Goal: Task Accomplishment & Management: Complete application form

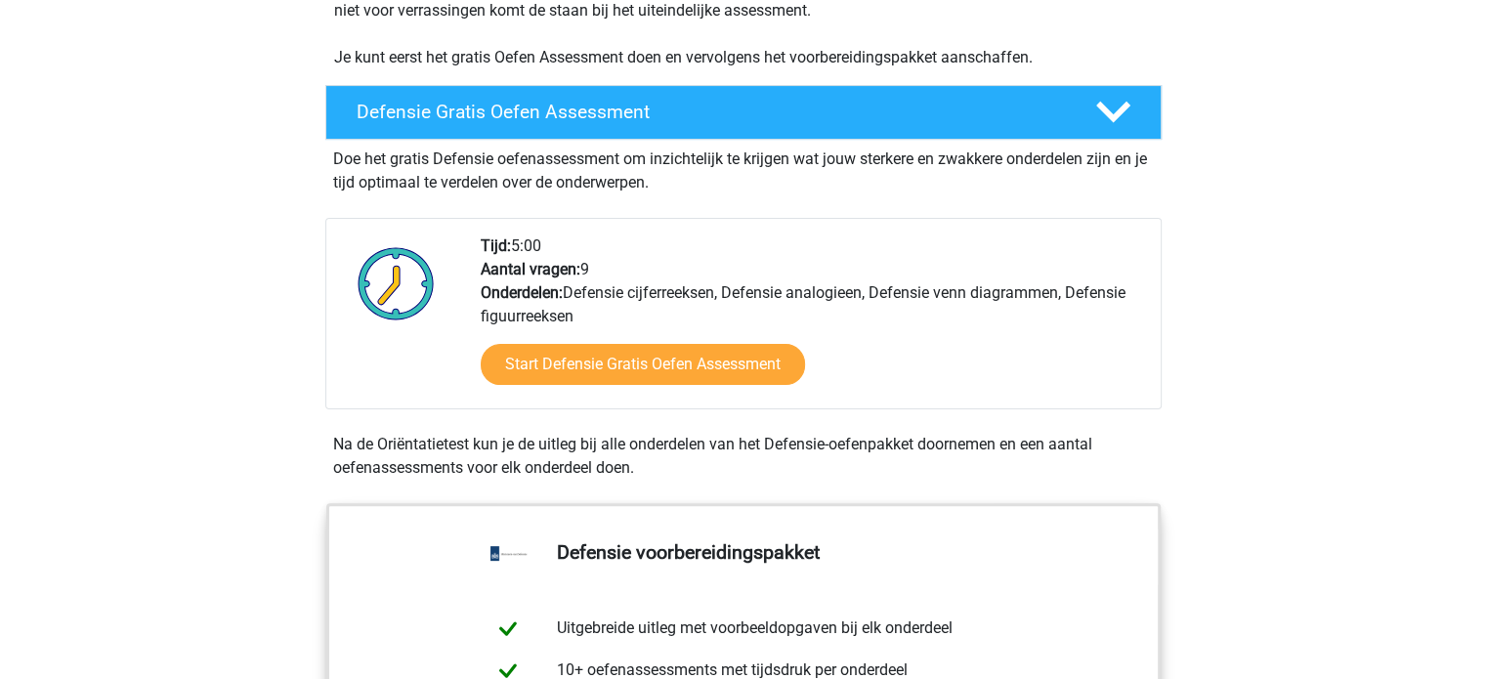
scroll to position [475, 0]
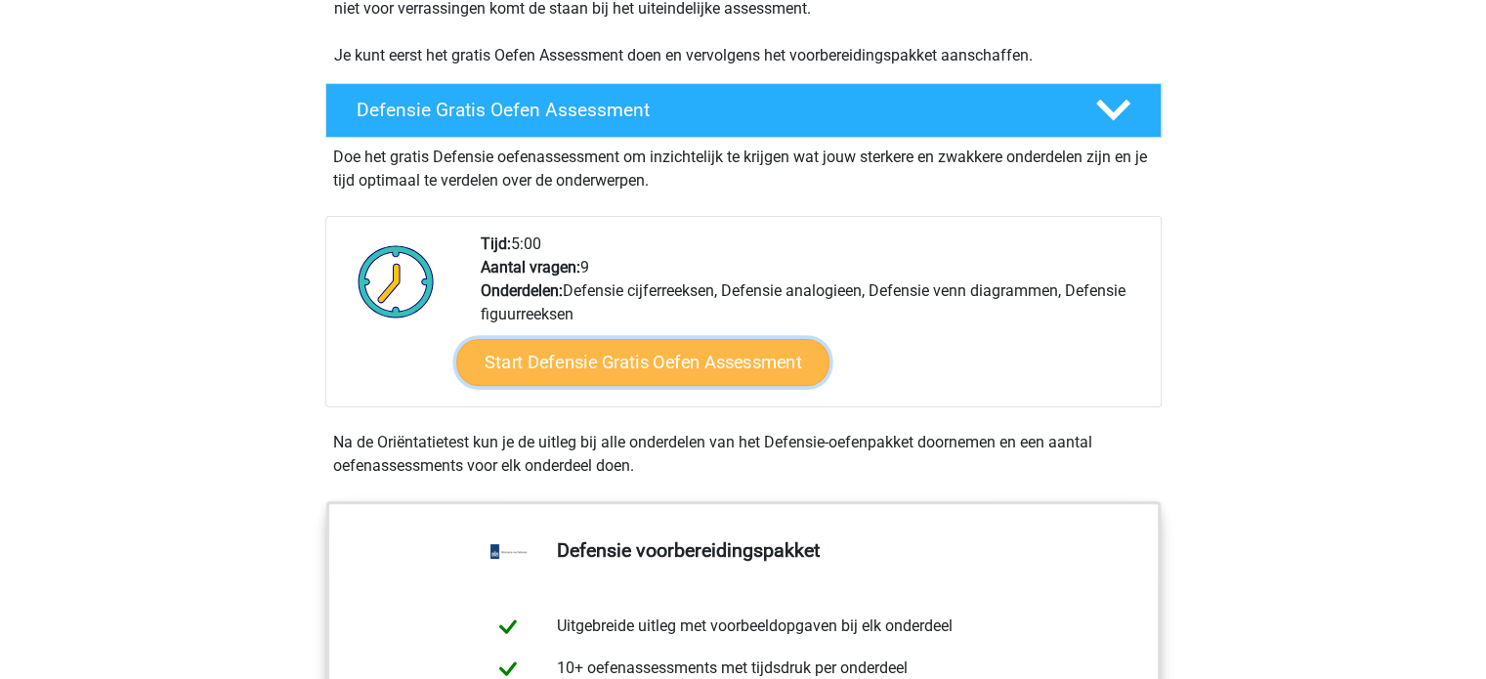
click at [675, 366] on link "Start Defensie Gratis Oefen Assessment" at bounding box center [642, 362] width 373 height 47
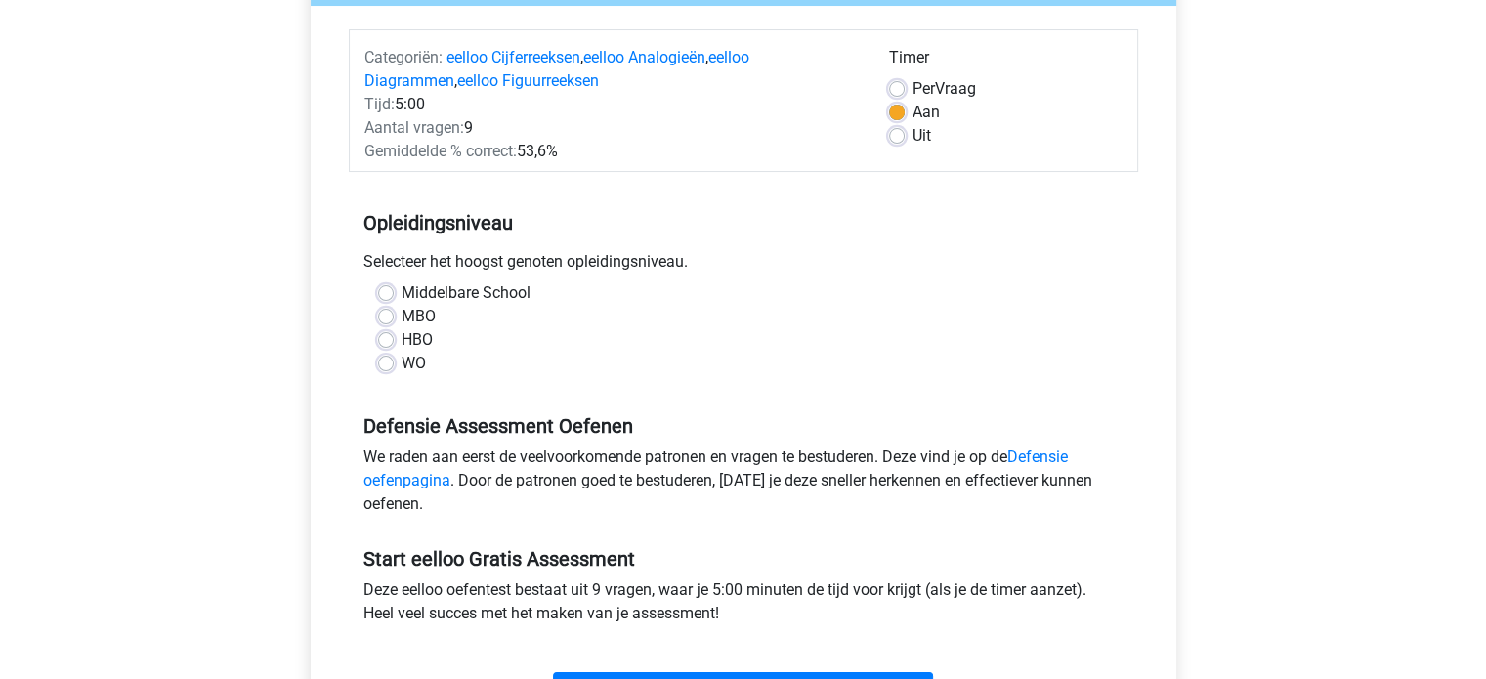
scroll to position [260, 0]
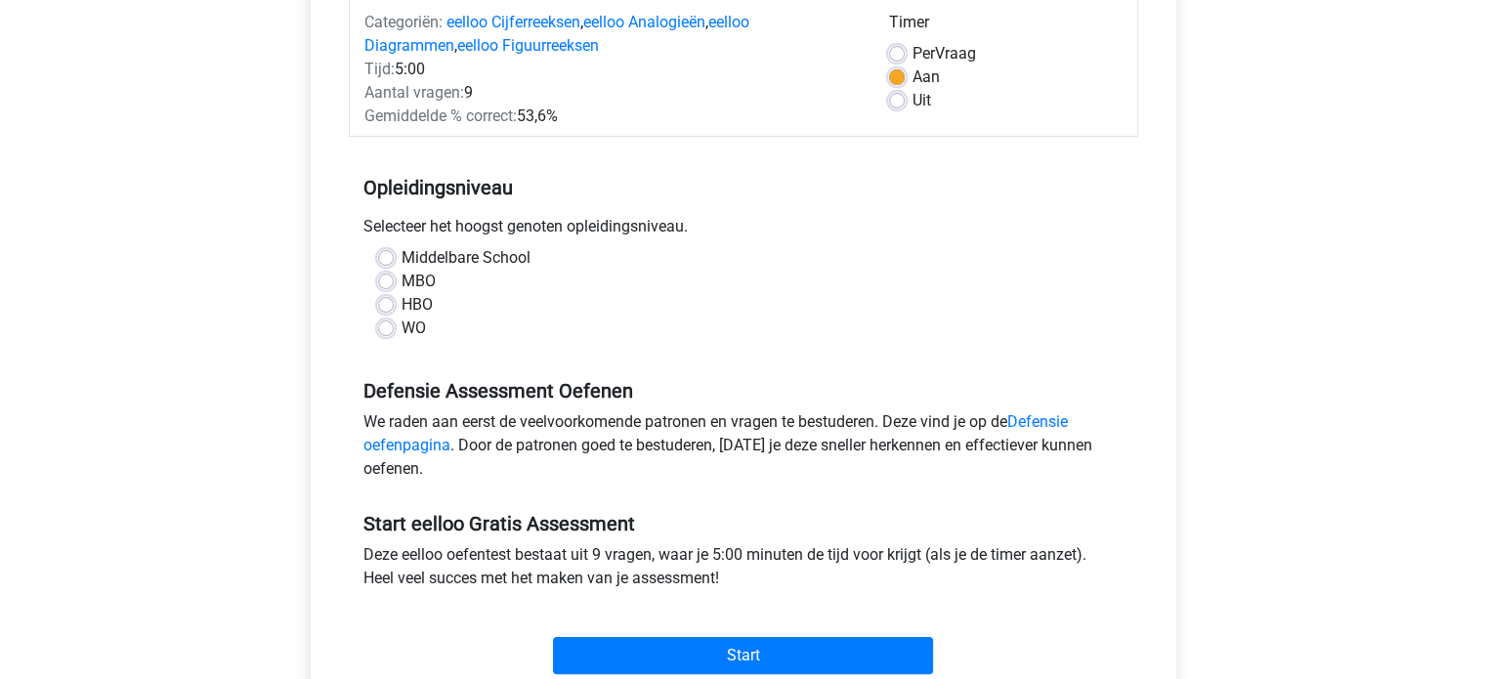
click at [402, 330] on label "WO" at bounding box center [414, 328] width 24 height 23
click at [391, 330] on input "WO" at bounding box center [386, 327] width 16 height 20
radio input "true"
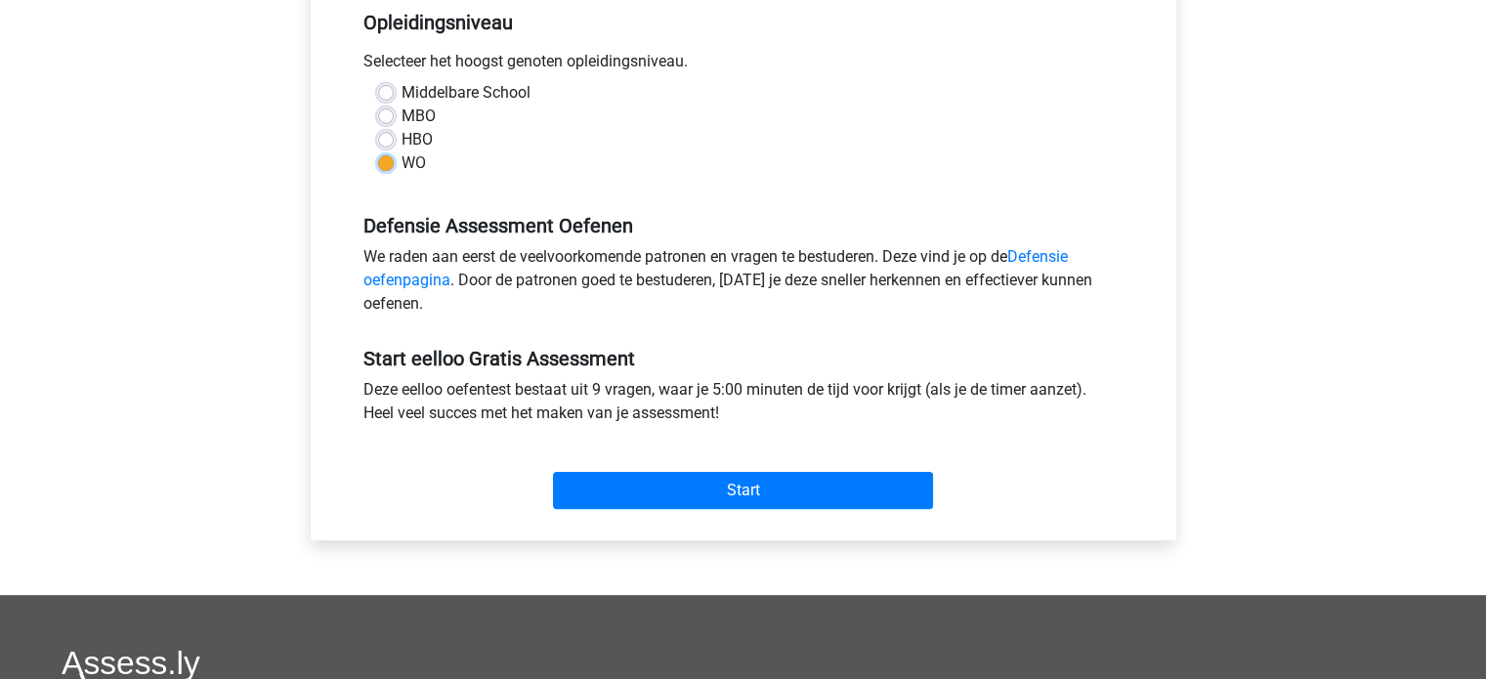
scroll to position [426, 0]
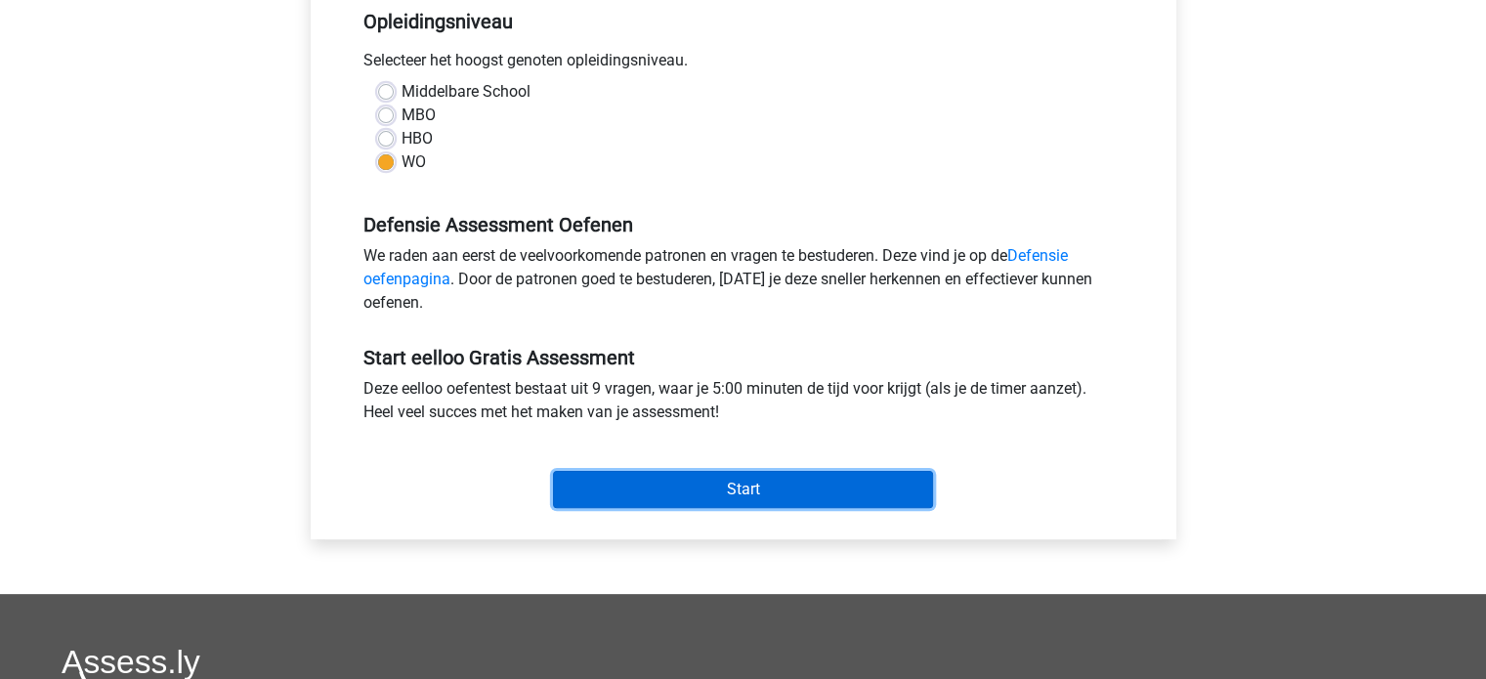
click at [674, 484] on input "Start" at bounding box center [743, 489] width 380 height 37
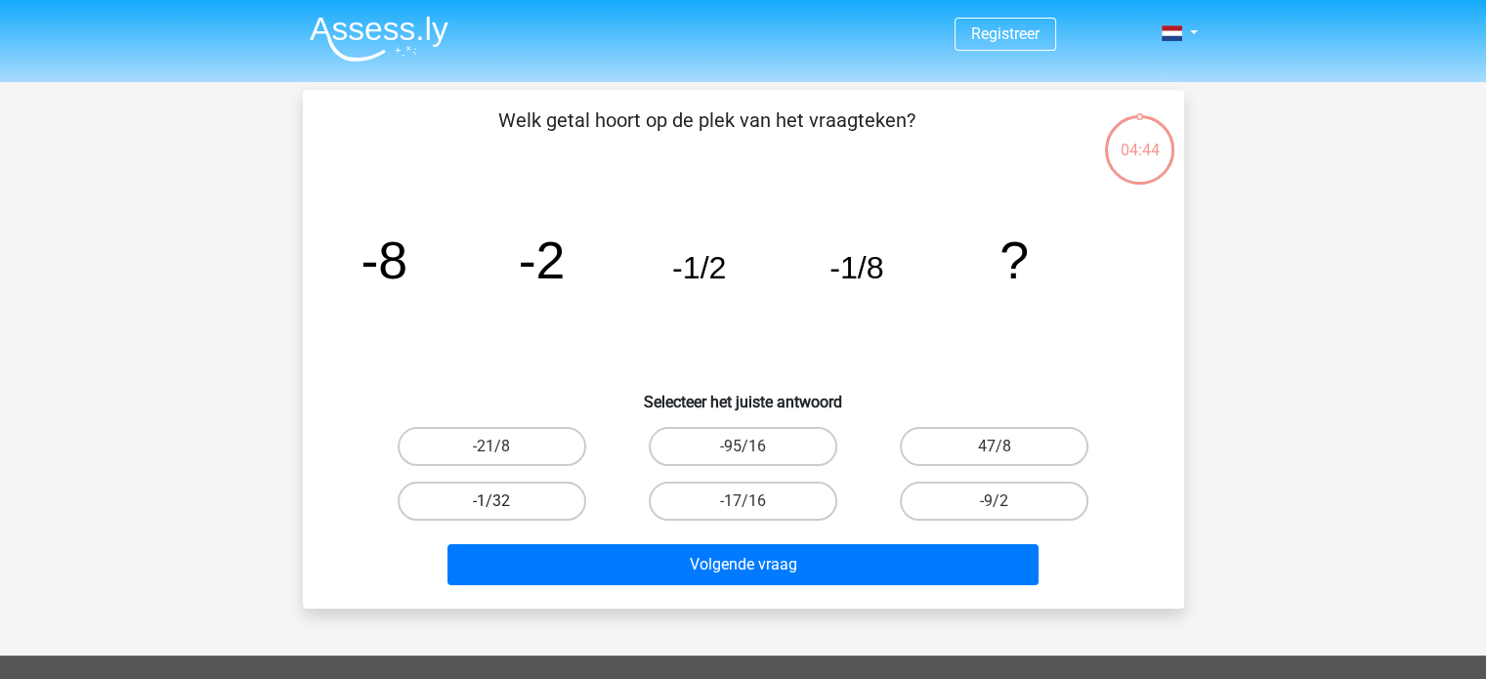
click at [543, 491] on label "-1/32" at bounding box center [492, 501] width 189 height 39
click at [504, 501] on input "-1/32" at bounding box center [498, 507] width 13 height 13
radio input "true"
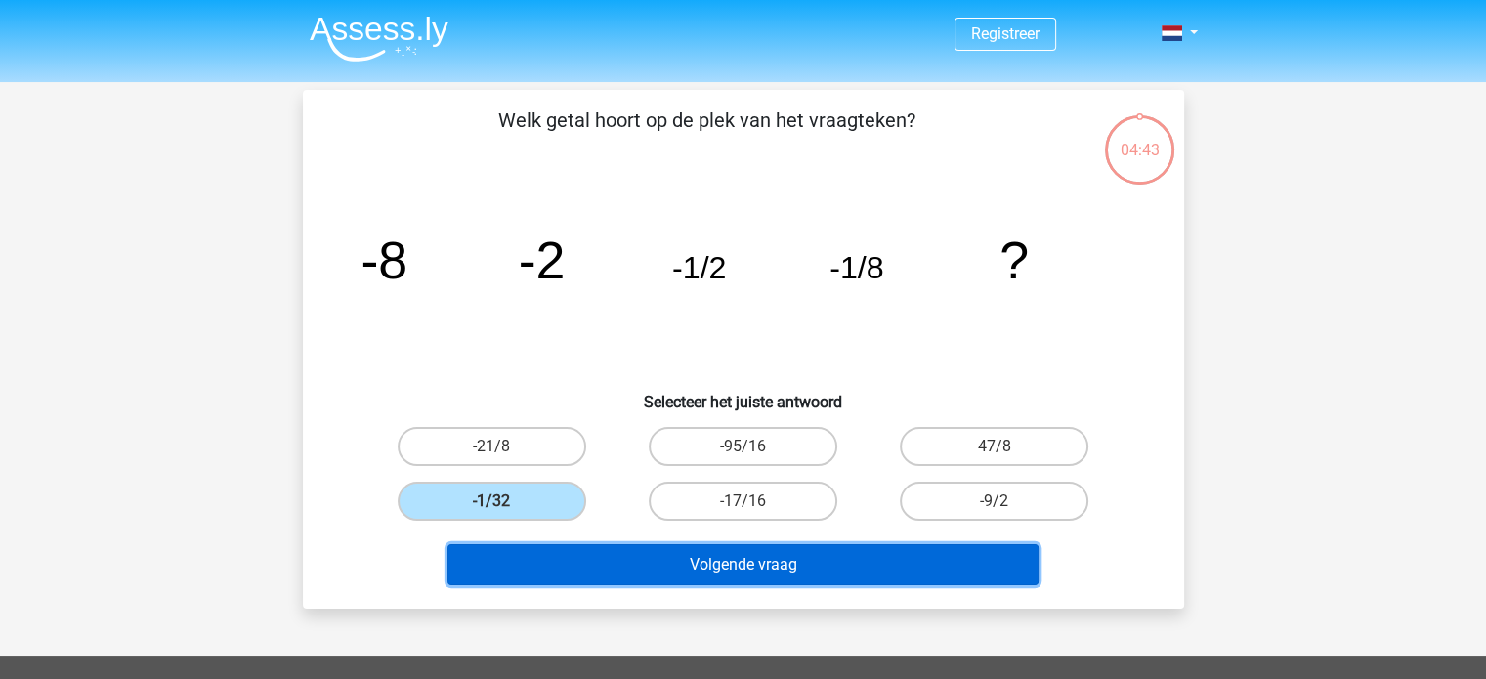
click at [617, 558] on button "Volgende vraag" at bounding box center [743, 564] width 591 height 41
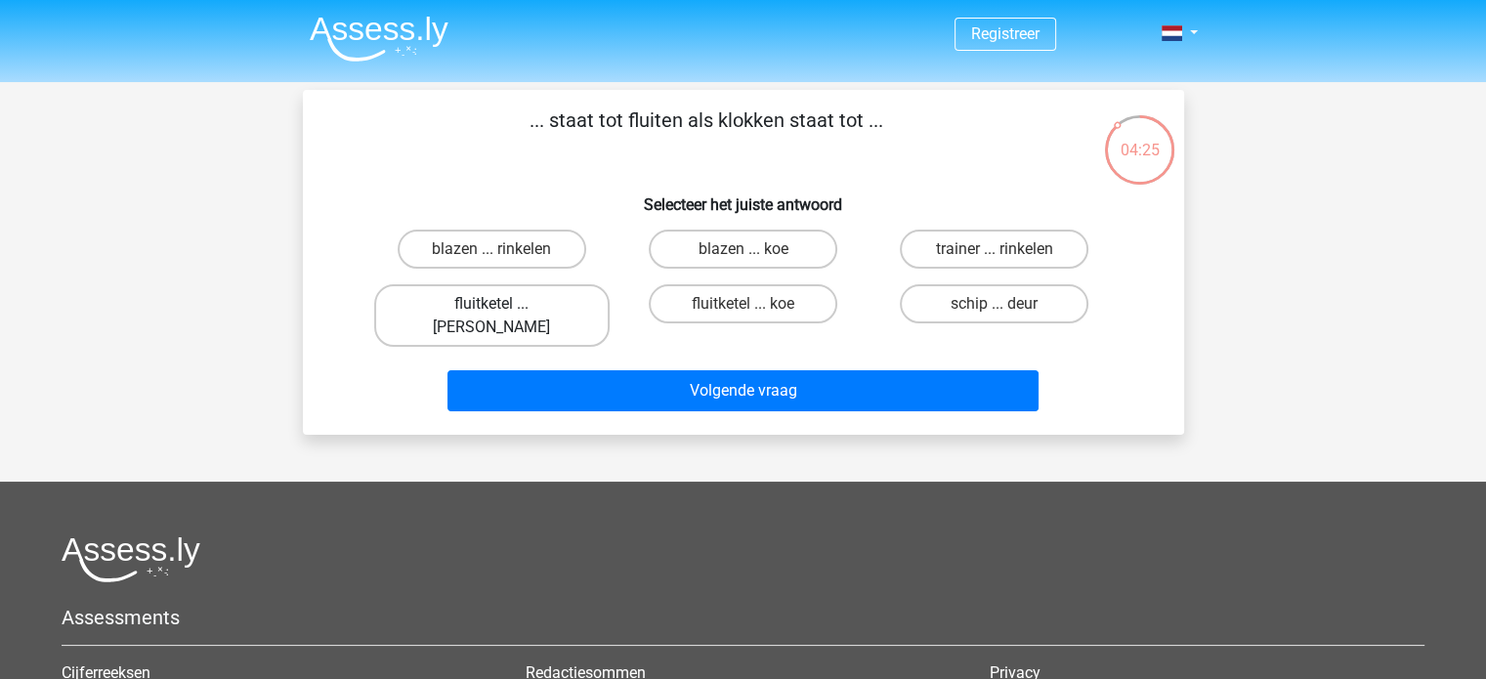
click at [523, 304] on label "fluitketel ... luiden" at bounding box center [492, 315] width 236 height 63
click at [504, 304] on input "fluitketel ... luiden" at bounding box center [498, 310] width 13 height 13
radio input "true"
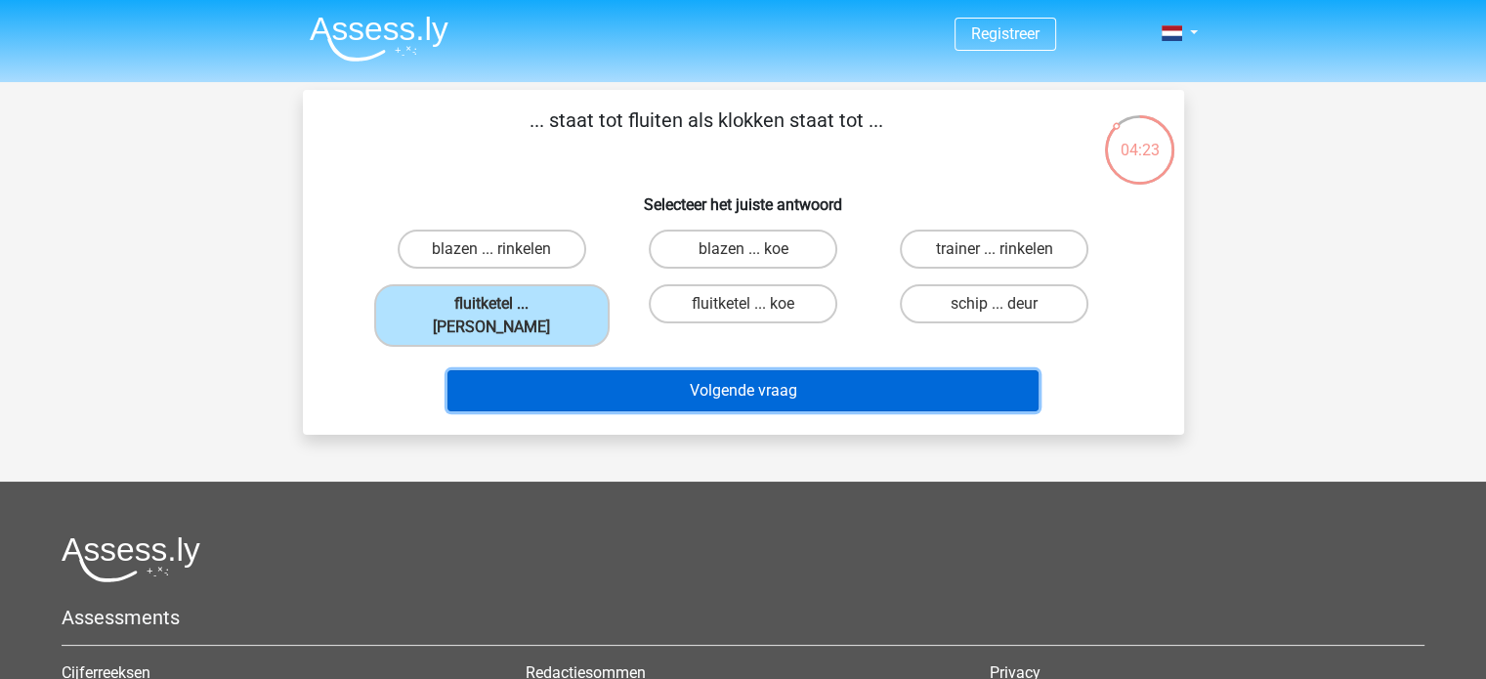
click at [637, 370] on button "Volgende vraag" at bounding box center [743, 390] width 591 height 41
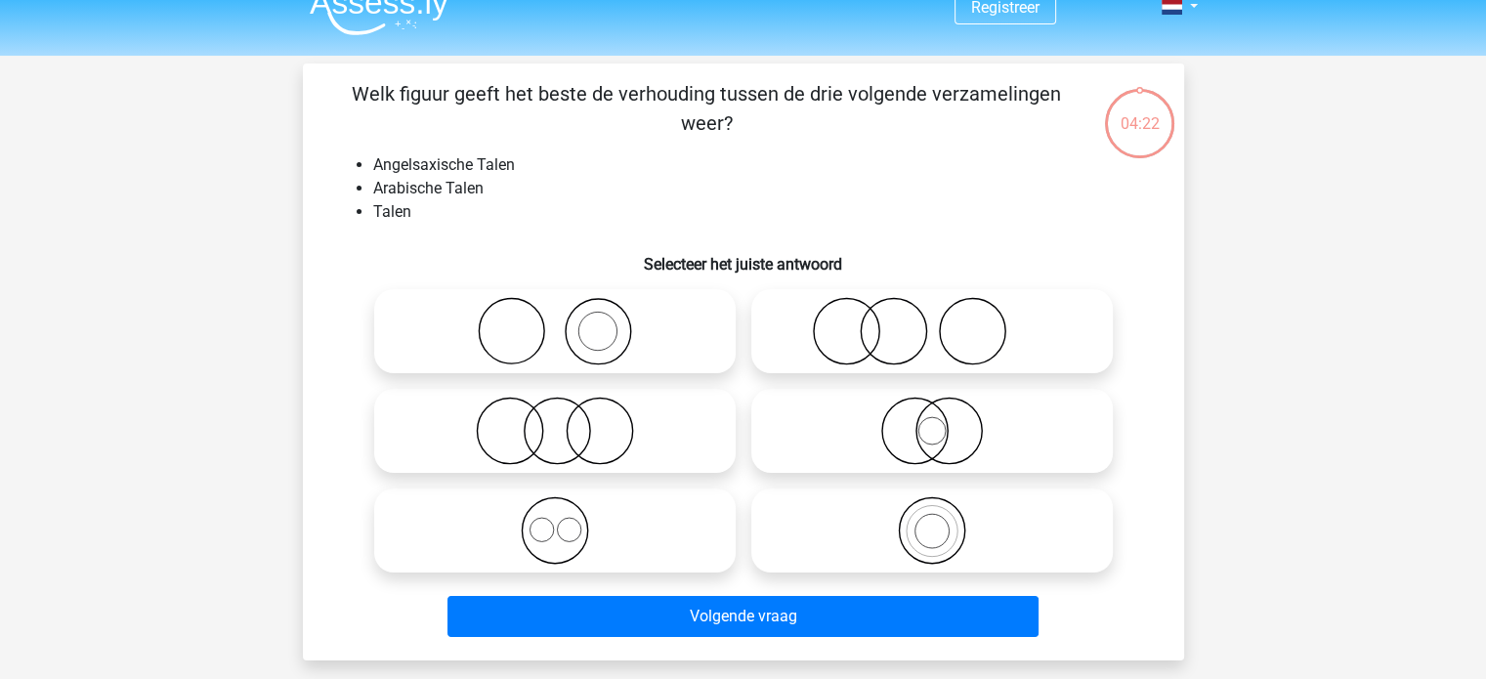
scroll to position [27, 0]
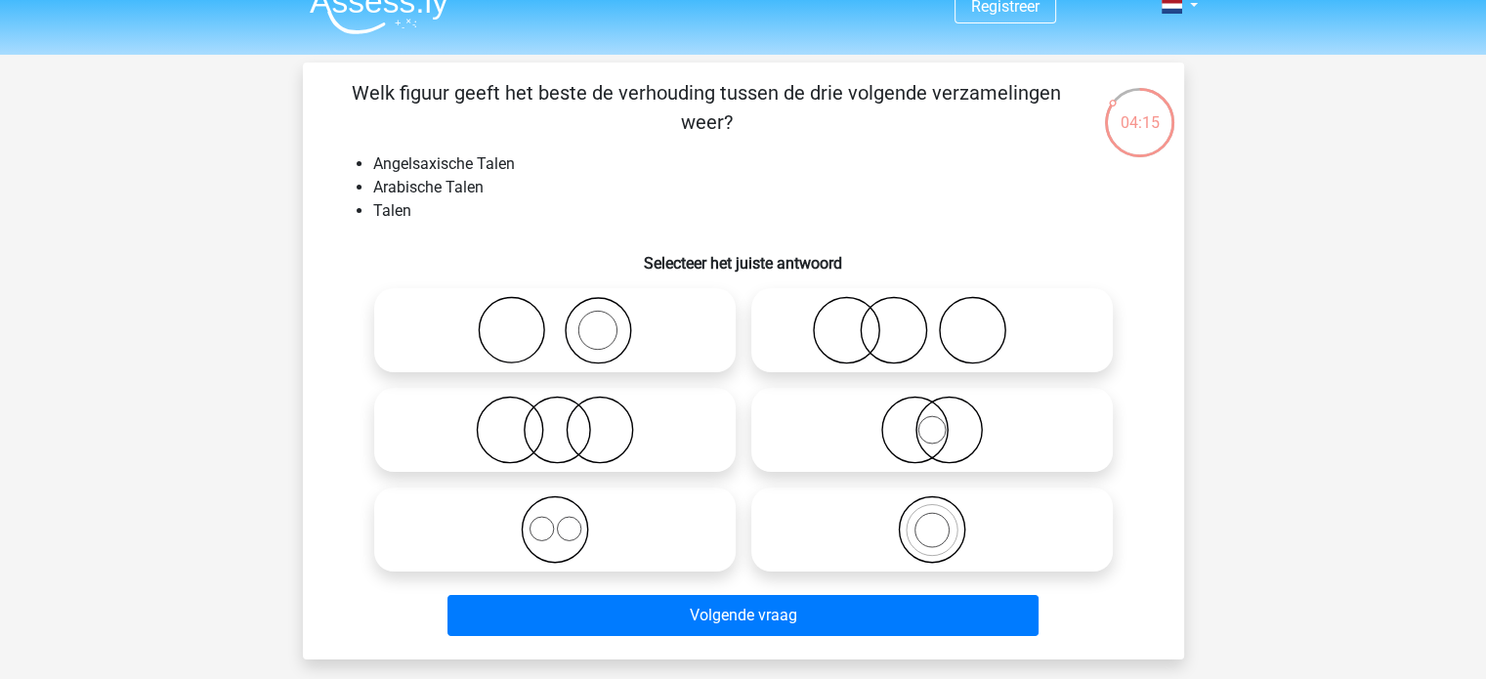
click at [558, 523] on icon at bounding box center [555, 529] width 346 height 68
click at [558, 520] on input "radio" at bounding box center [561, 513] width 13 height 13
radio input "true"
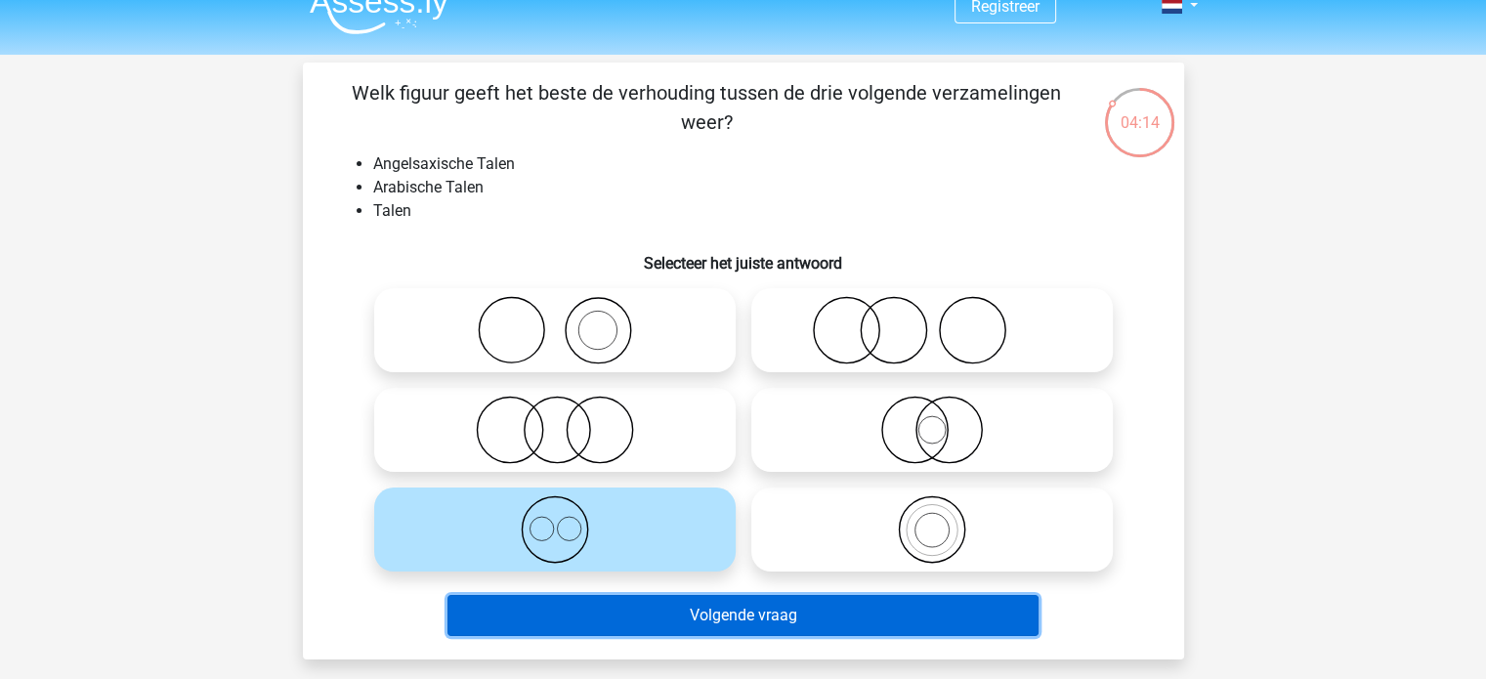
click at [707, 620] on button "Volgende vraag" at bounding box center [743, 615] width 591 height 41
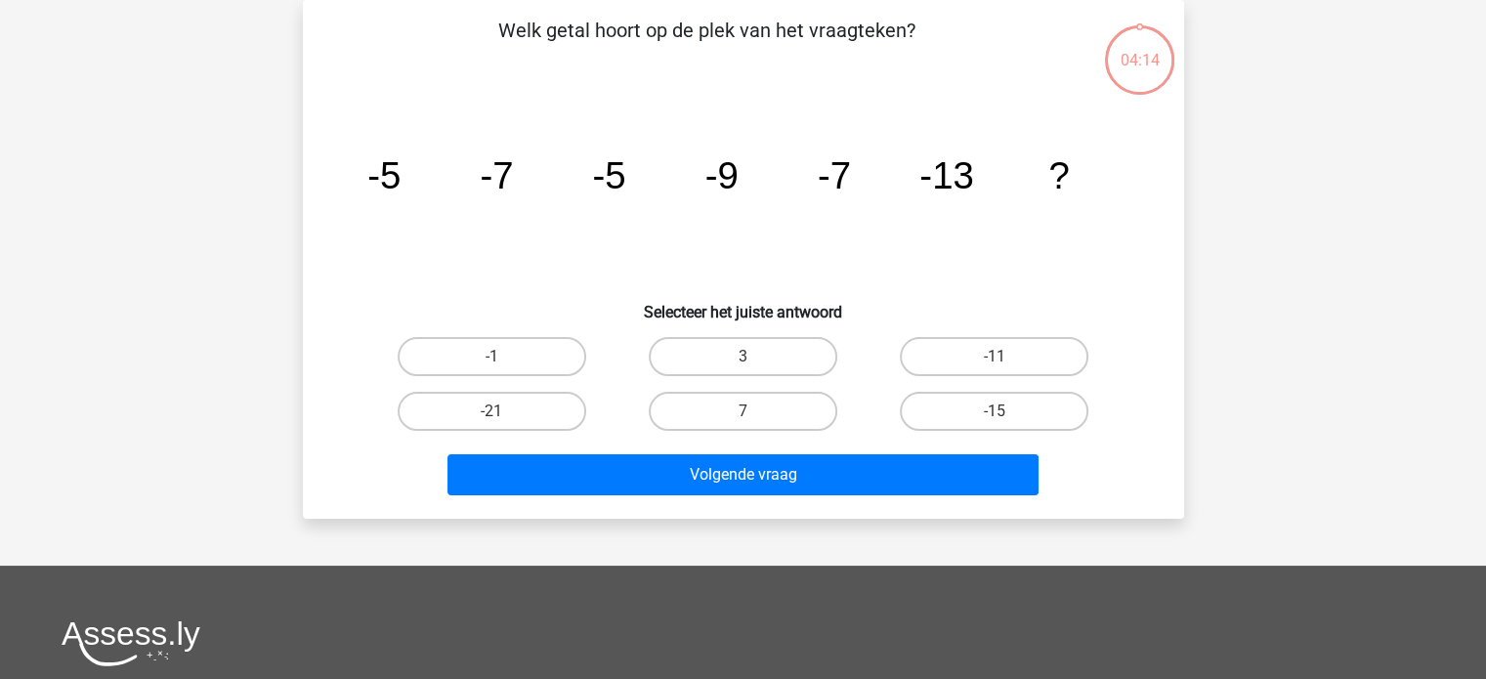
scroll to position [0, 0]
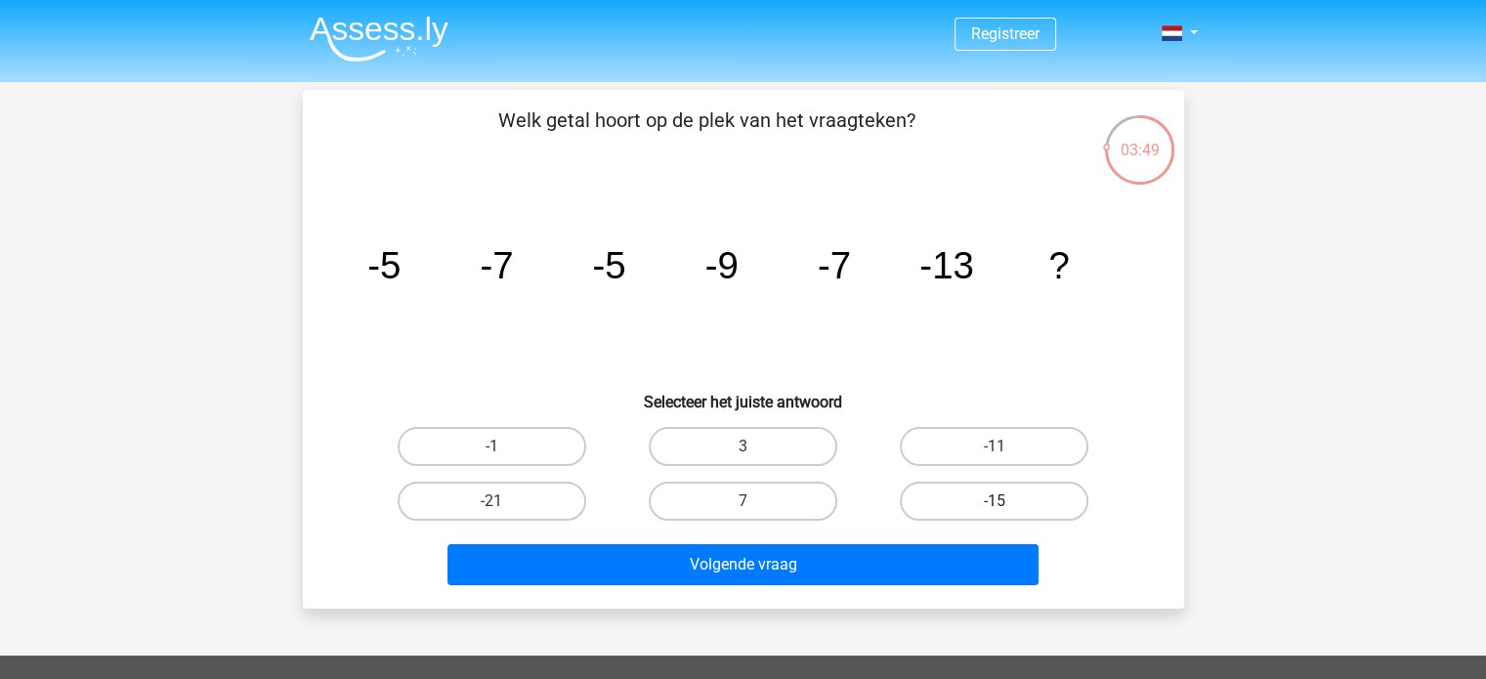
click at [954, 490] on label "-15" at bounding box center [994, 501] width 189 height 39
click at [995, 501] on input "-15" at bounding box center [1001, 507] width 13 height 13
radio input "true"
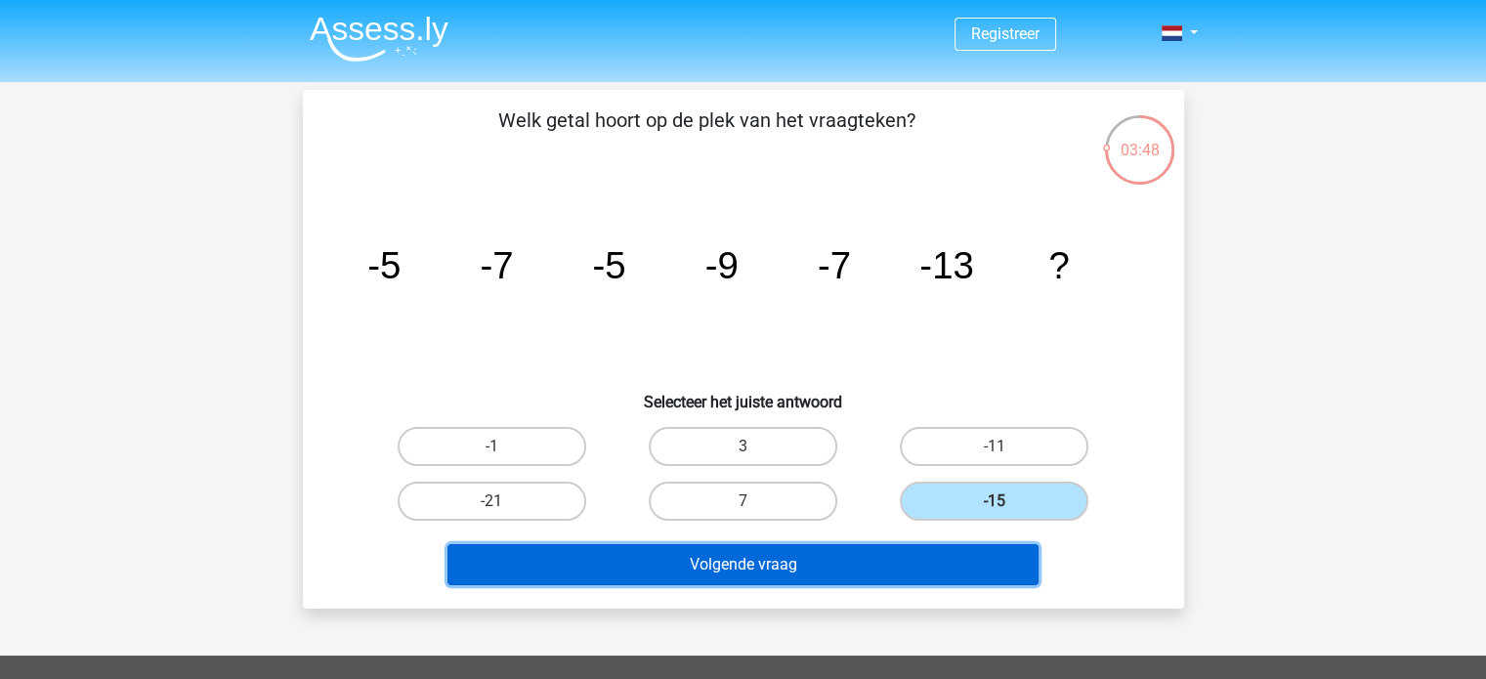
click at [930, 566] on button "Volgende vraag" at bounding box center [743, 564] width 591 height 41
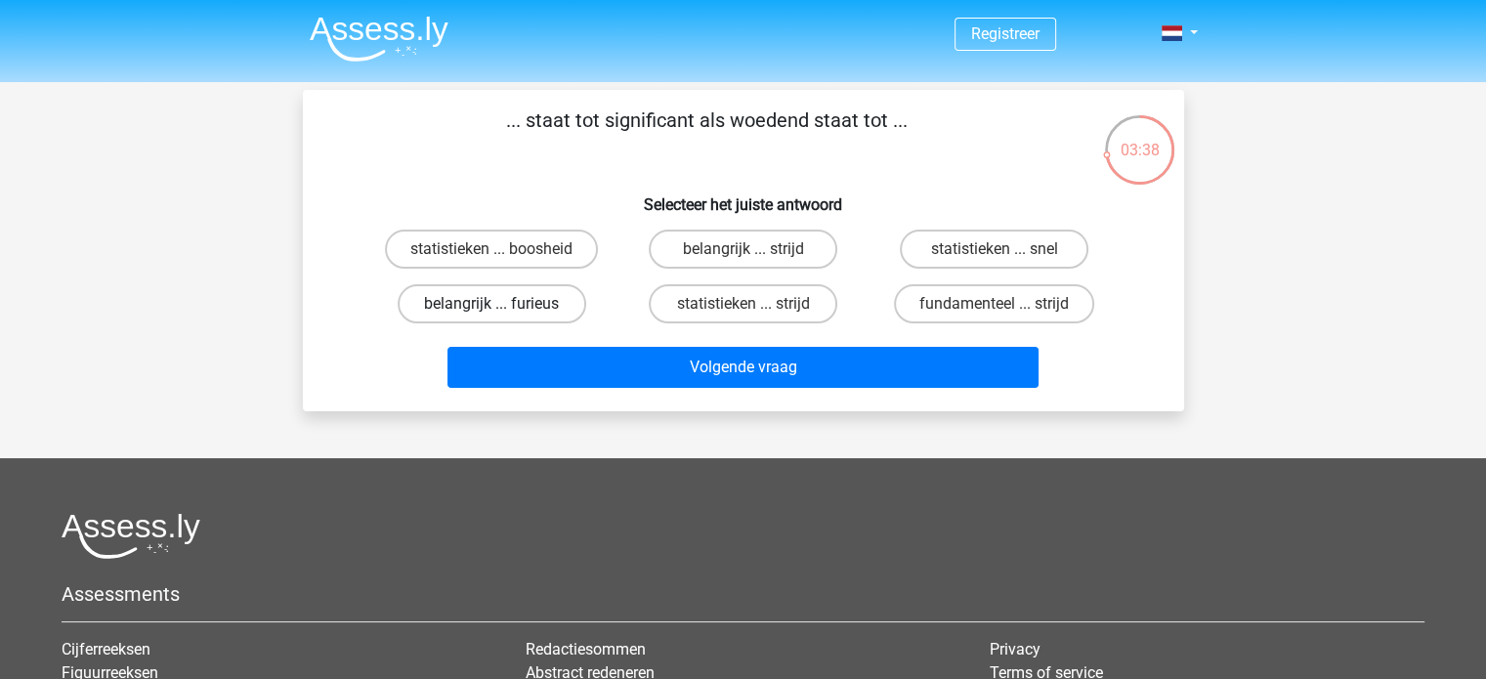
click at [519, 305] on label "belangrijk ... furieus" at bounding box center [492, 303] width 189 height 39
click at [504, 305] on input "belangrijk ... furieus" at bounding box center [498, 310] width 13 height 13
radio input "true"
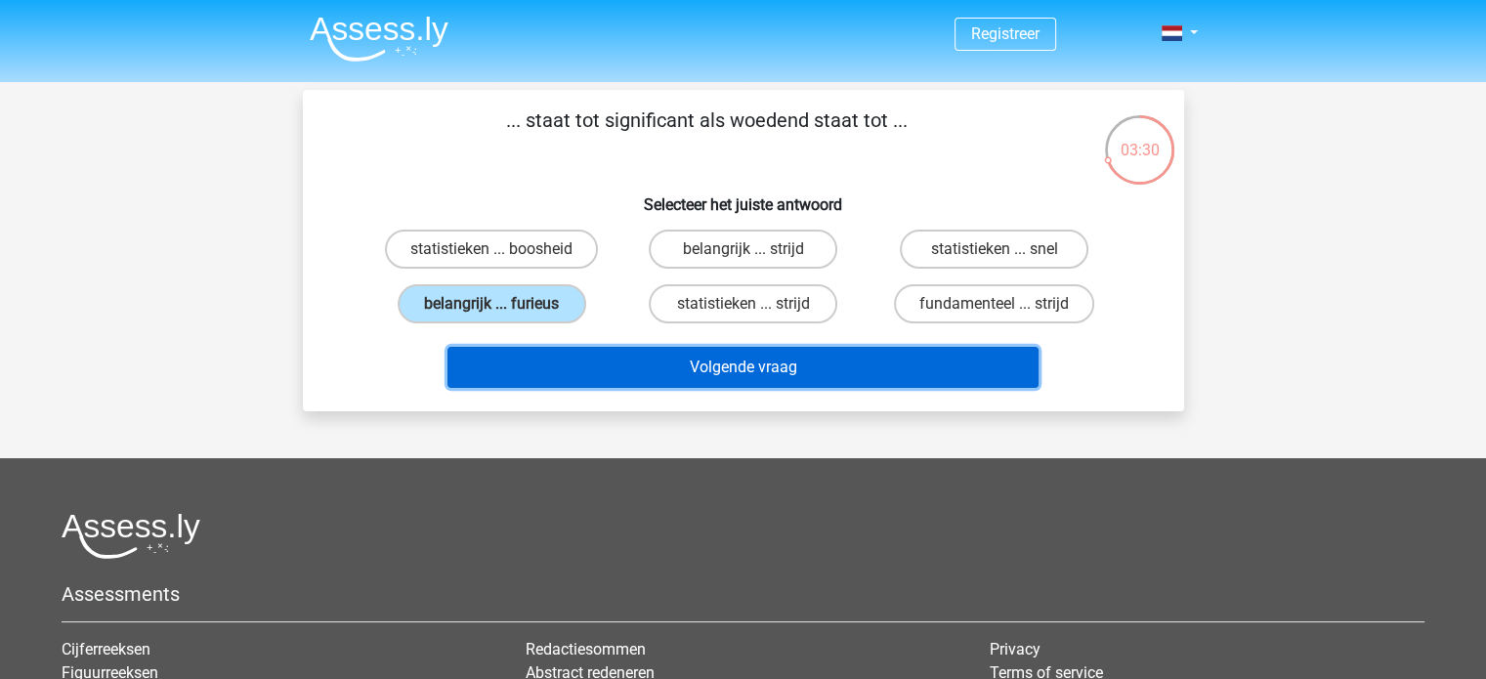
click at [589, 366] on button "Volgende vraag" at bounding box center [743, 367] width 591 height 41
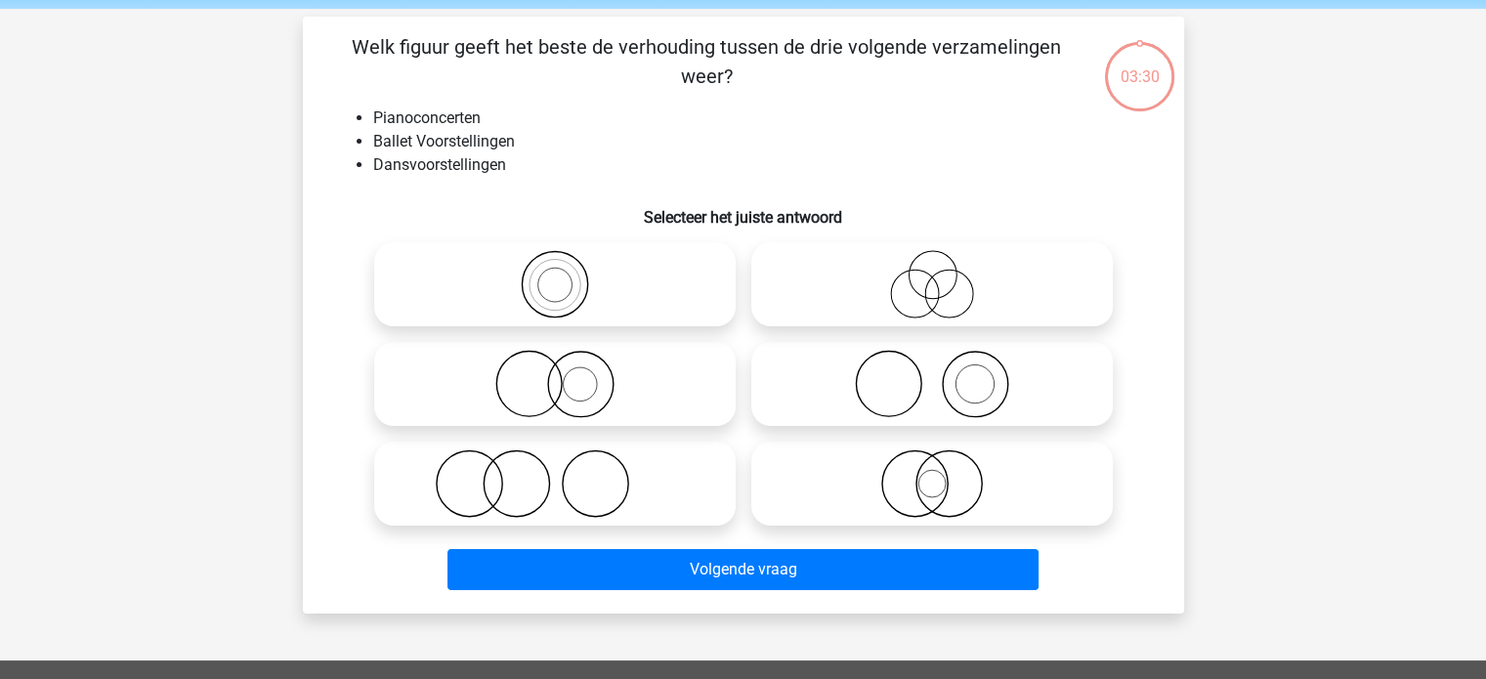
scroll to position [63, 0]
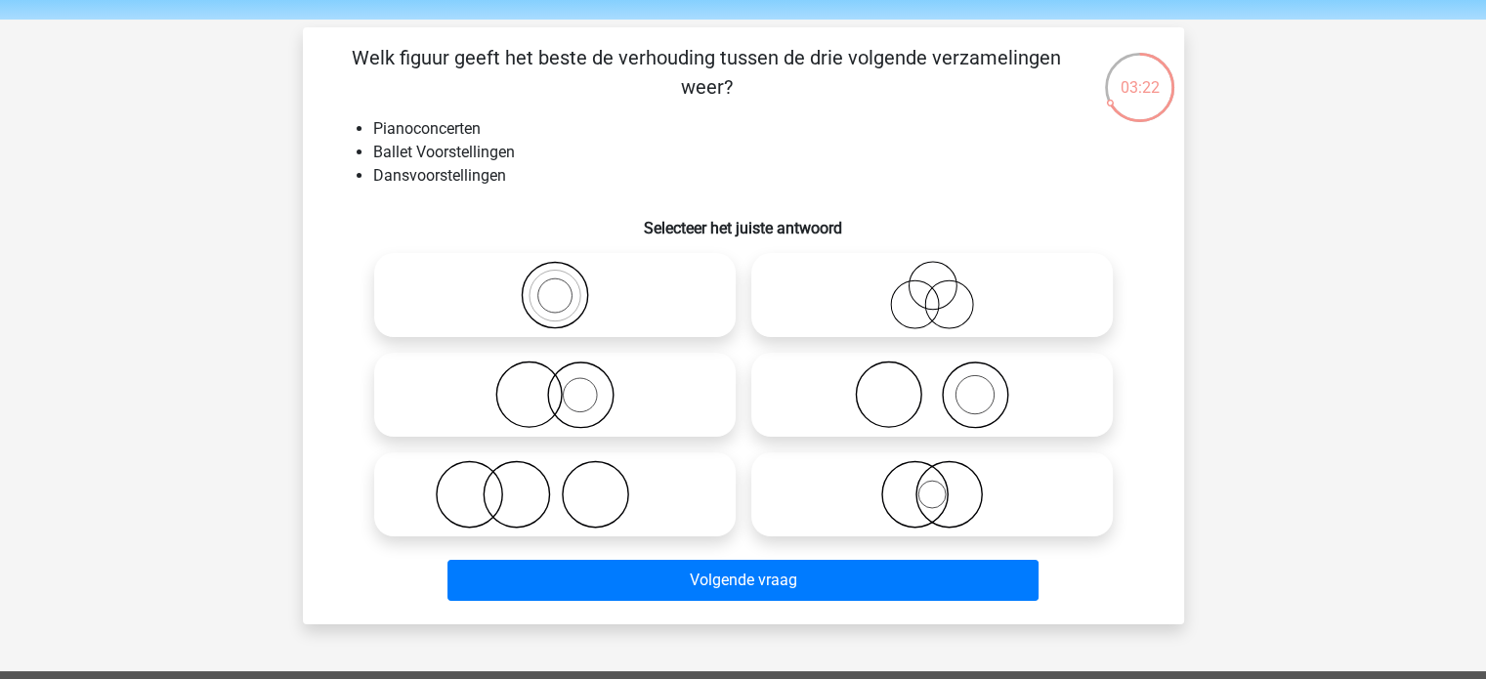
click at [920, 400] on circle at bounding box center [888, 395] width 65 height 65
click at [932, 385] on input "radio" at bounding box center [938, 378] width 13 height 13
radio input "true"
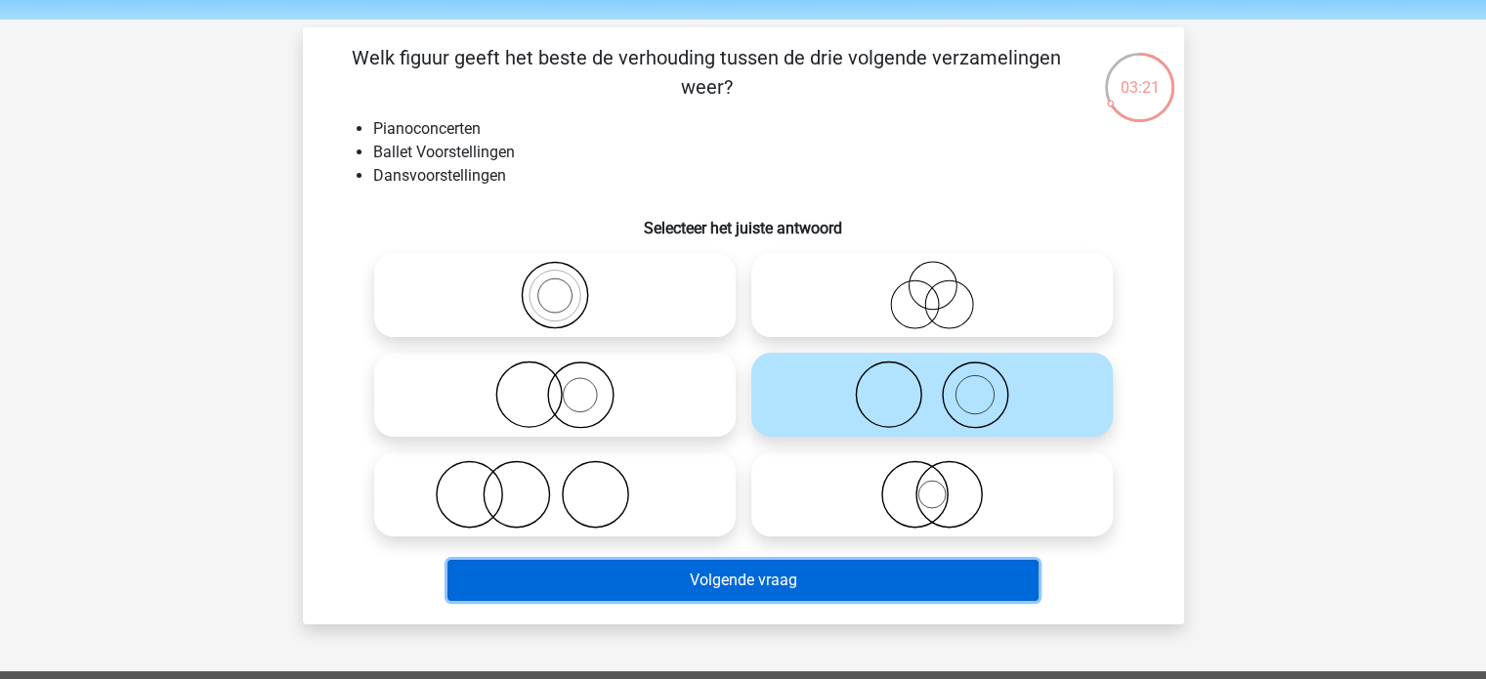
click at [770, 593] on button "Volgende vraag" at bounding box center [743, 580] width 591 height 41
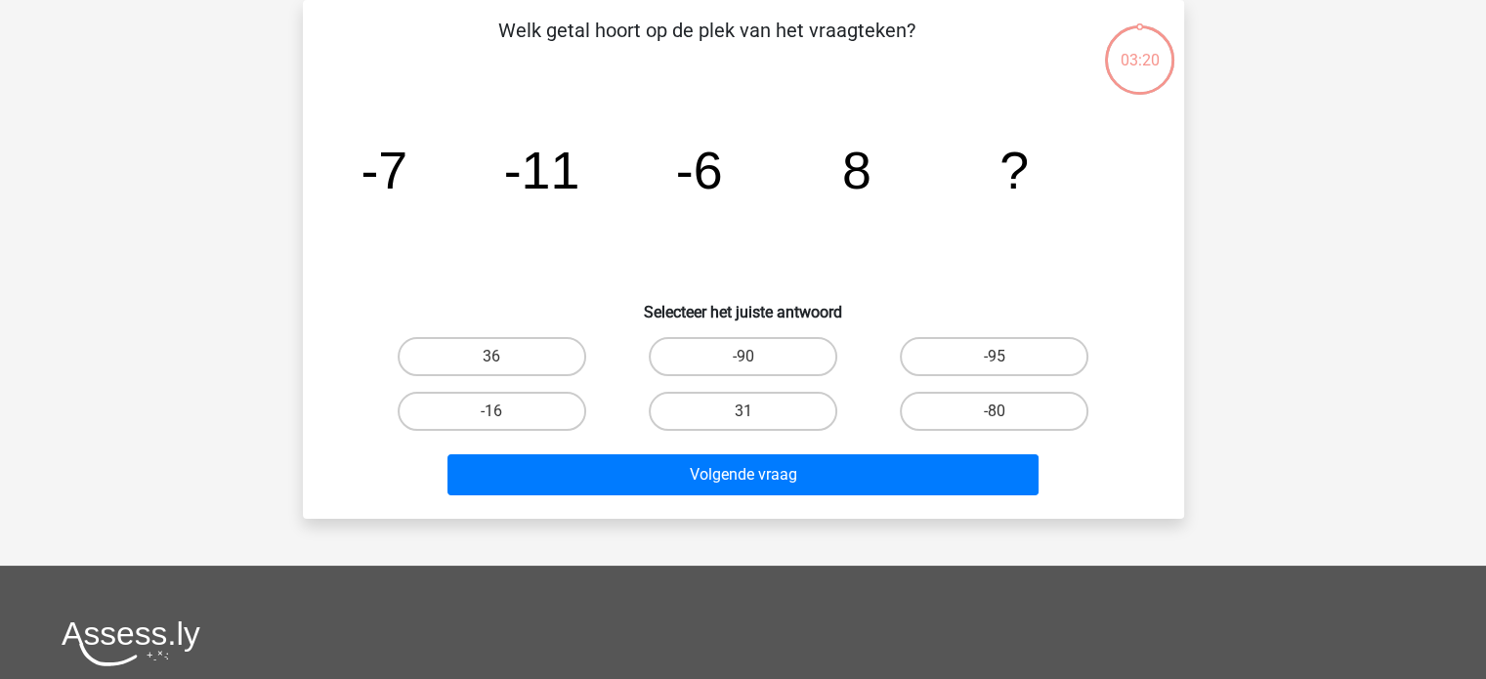
scroll to position [0, 0]
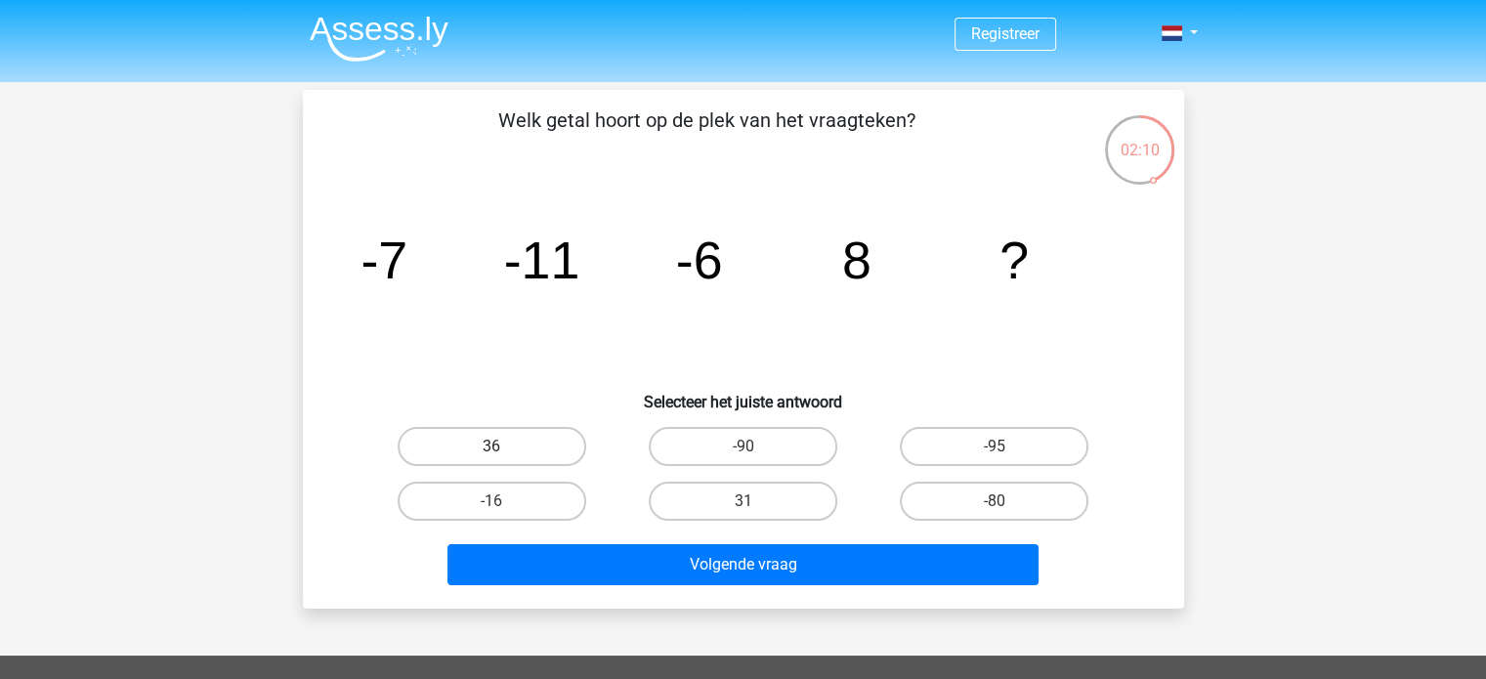
click at [548, 449] on label "36" at bounding box center [492, 446] width 189 height 39
click at [504, 449] on input "36" at bounding box center [498, 453] width 13 height 13
radio input "true"
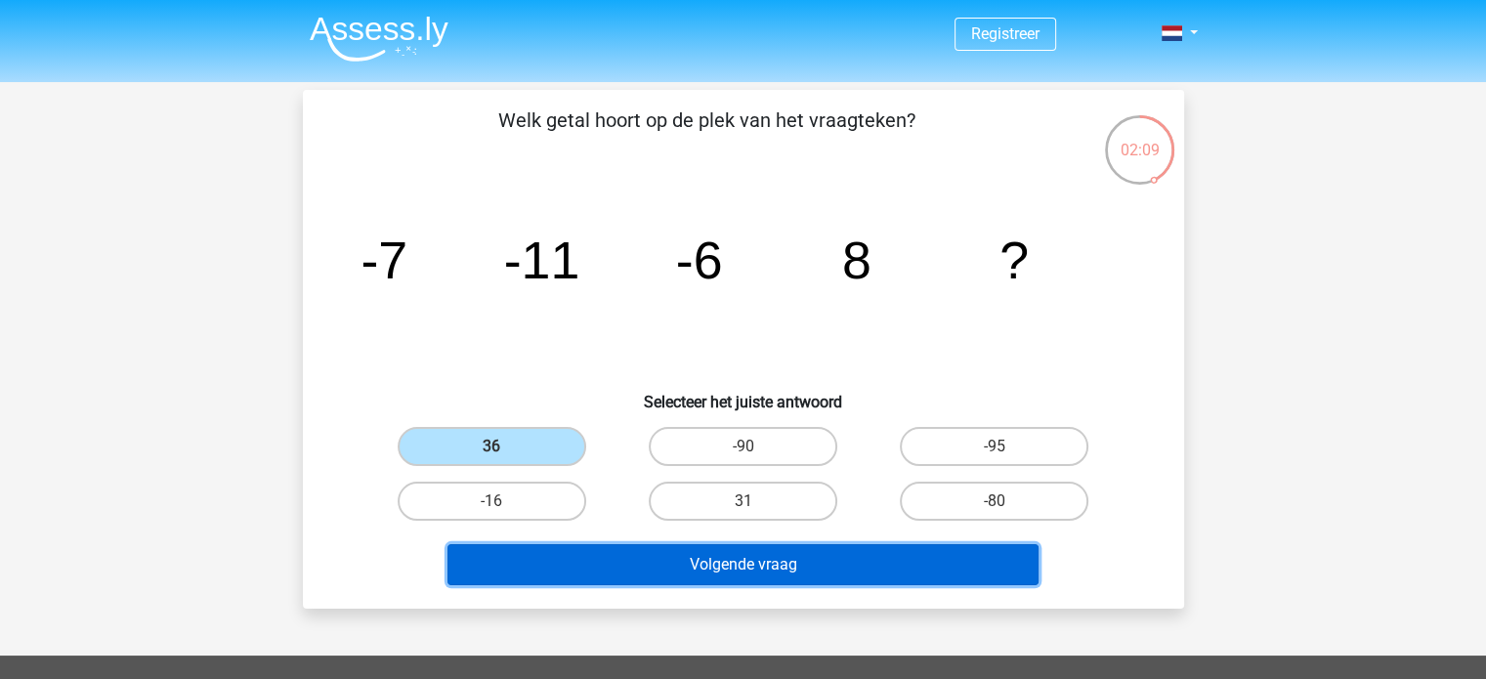
click at [734, 565] on button "Volgende vraag" at bounding box center [743, 564] width 591 height 41
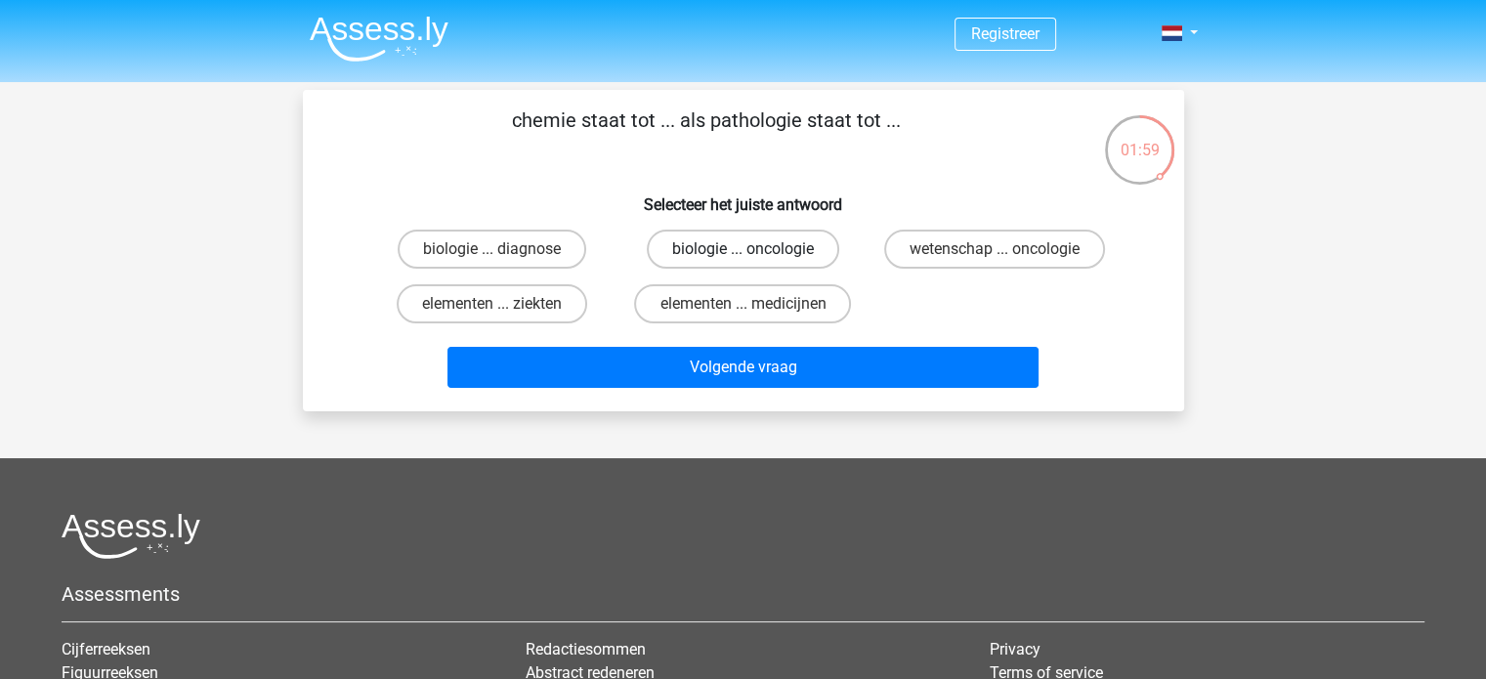
click at [739, 252] on label "biologie ... oncologie" at bounding box center [743, 249] width 193 height 39
click at [743, 252] on input "biologie ... oncologie" at bounding box center [749, 255] width 13 height 13
radio input "true"
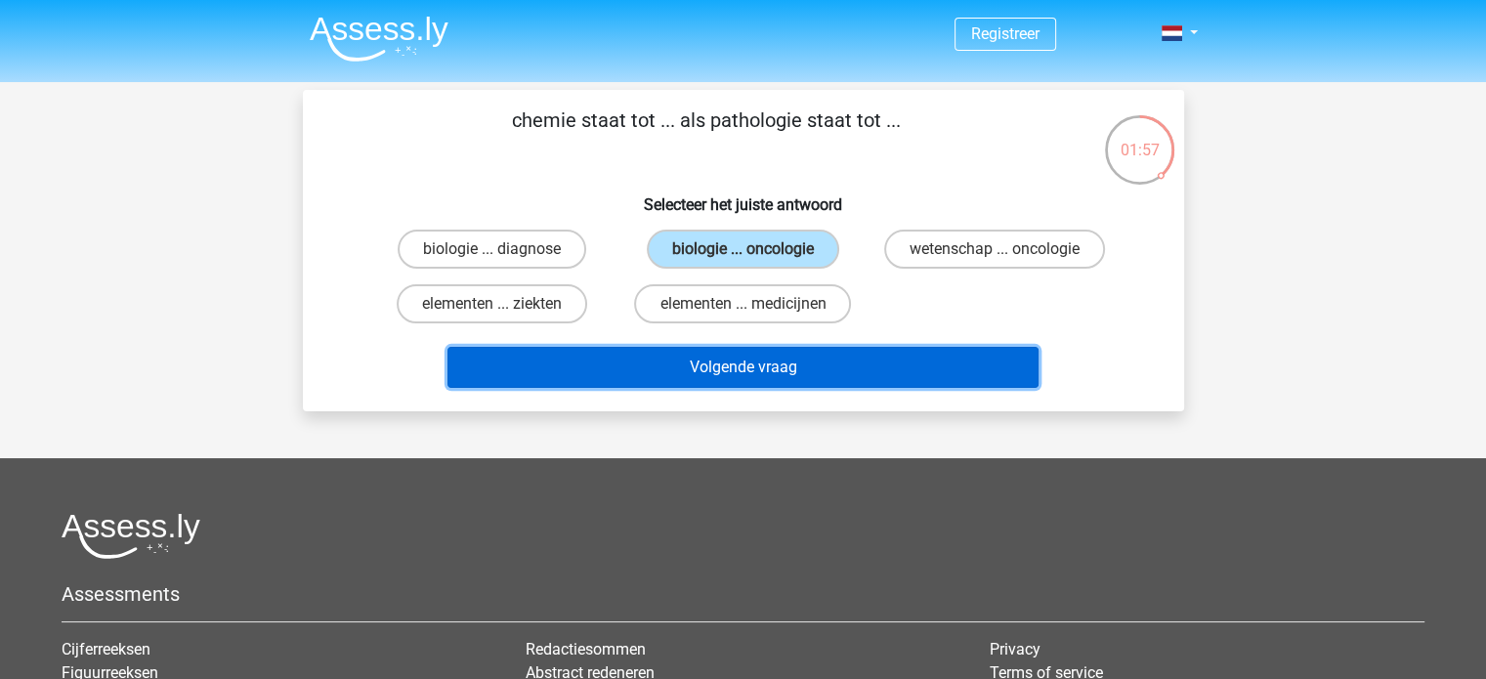
click at [775, 365] on button "Volgende vraag" at bounding box center [743, 367] width 591 height 41
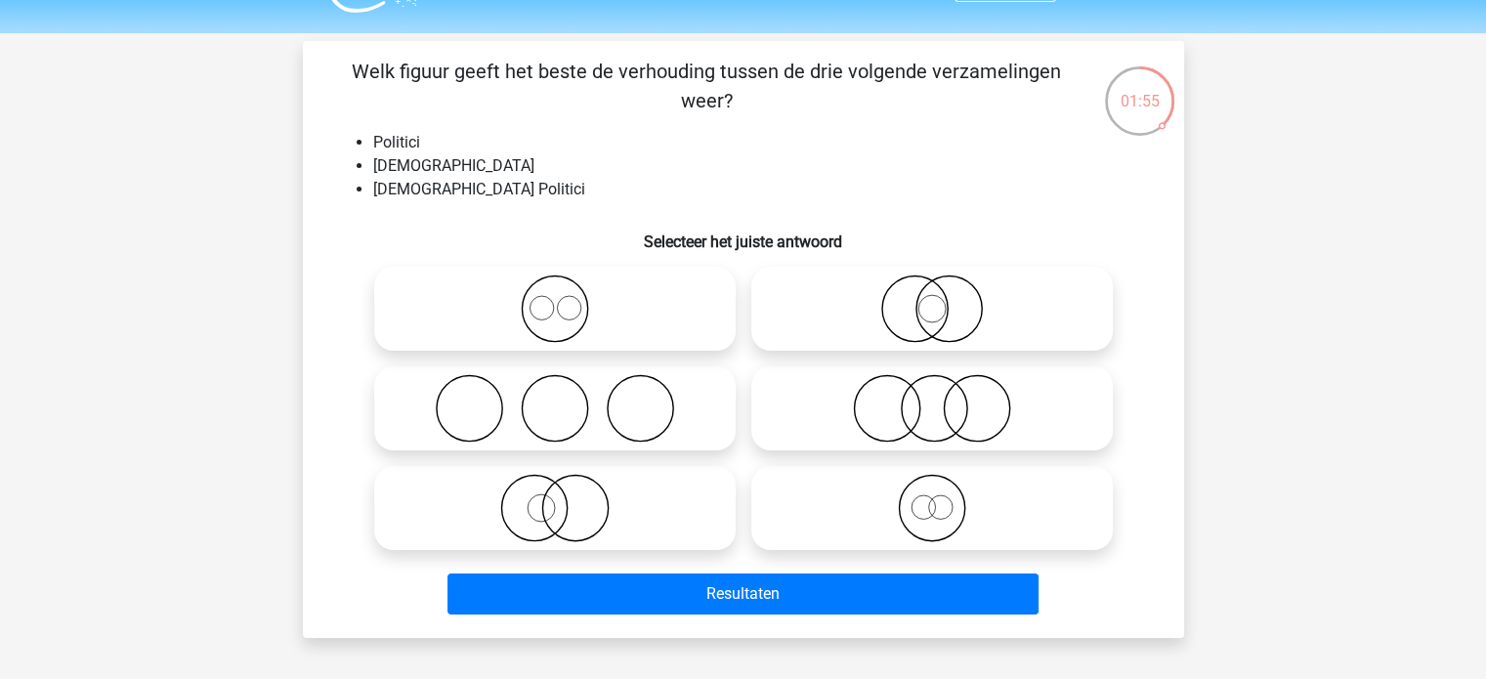
scroll to position [51, 0]
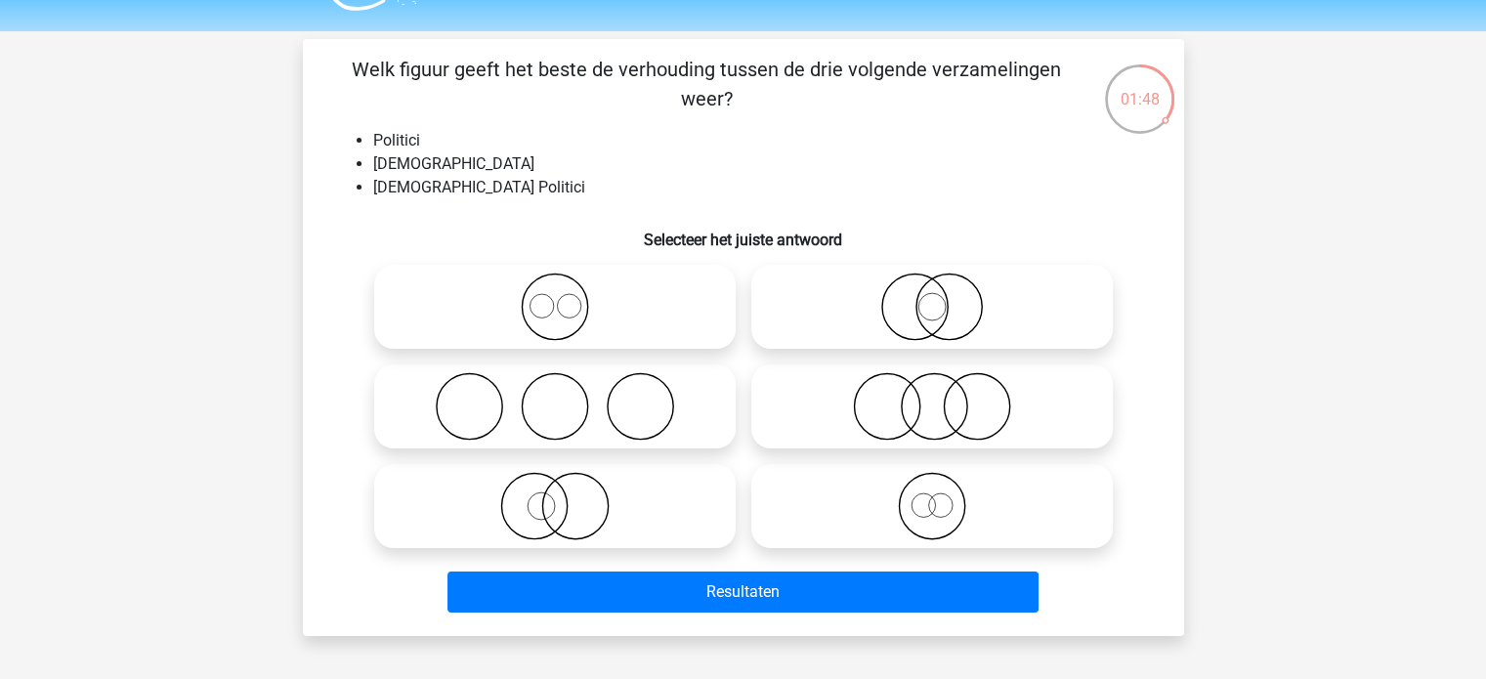
click at [890, 403] on icon at bounding box center [932, 406] width 346 height 68
click at [932, 397] on input "radio" at bounding box center [938, 390] width 13 height 13
radio input "true"
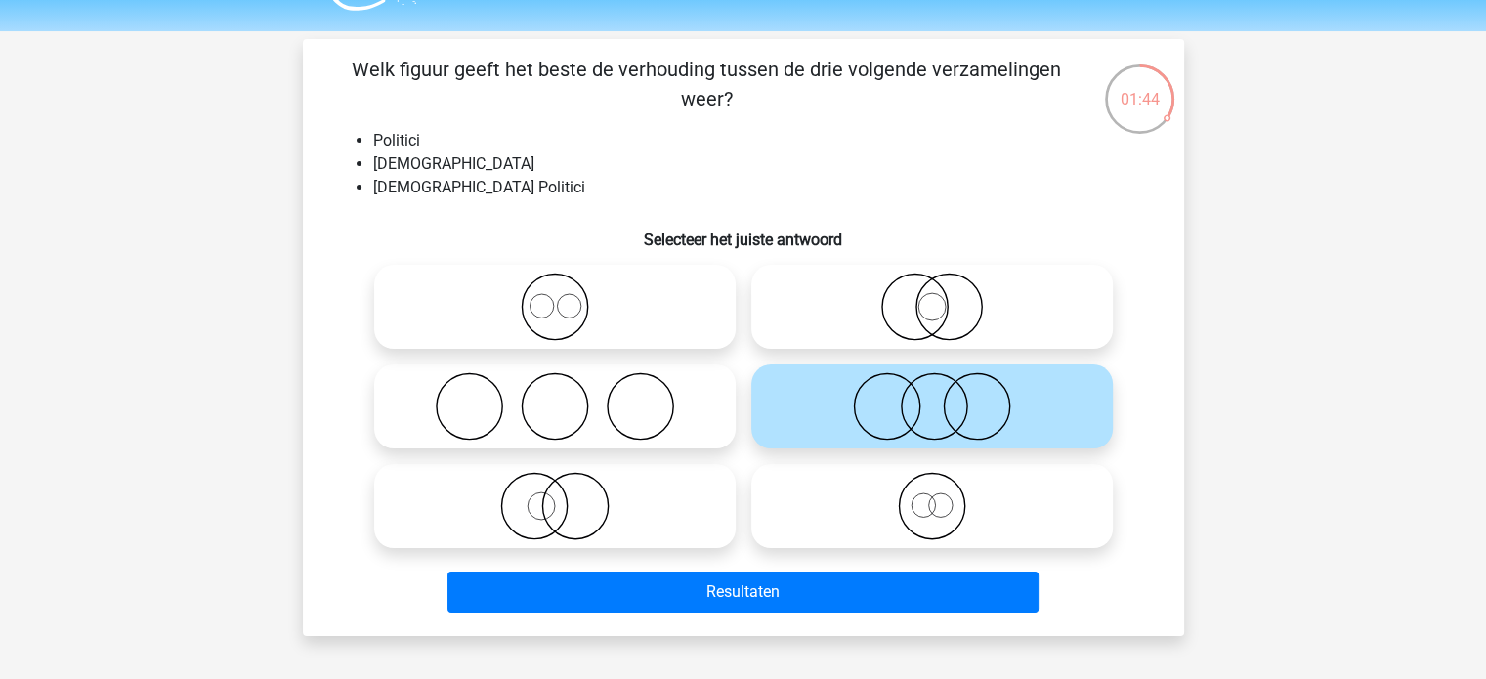
click at [926, 314] on icon at bounding box center [932, 307] width 346 height 68
click at [932, 297] on input "radio" at bounding box center [938, 290] width 13 height 13
radio input "true"
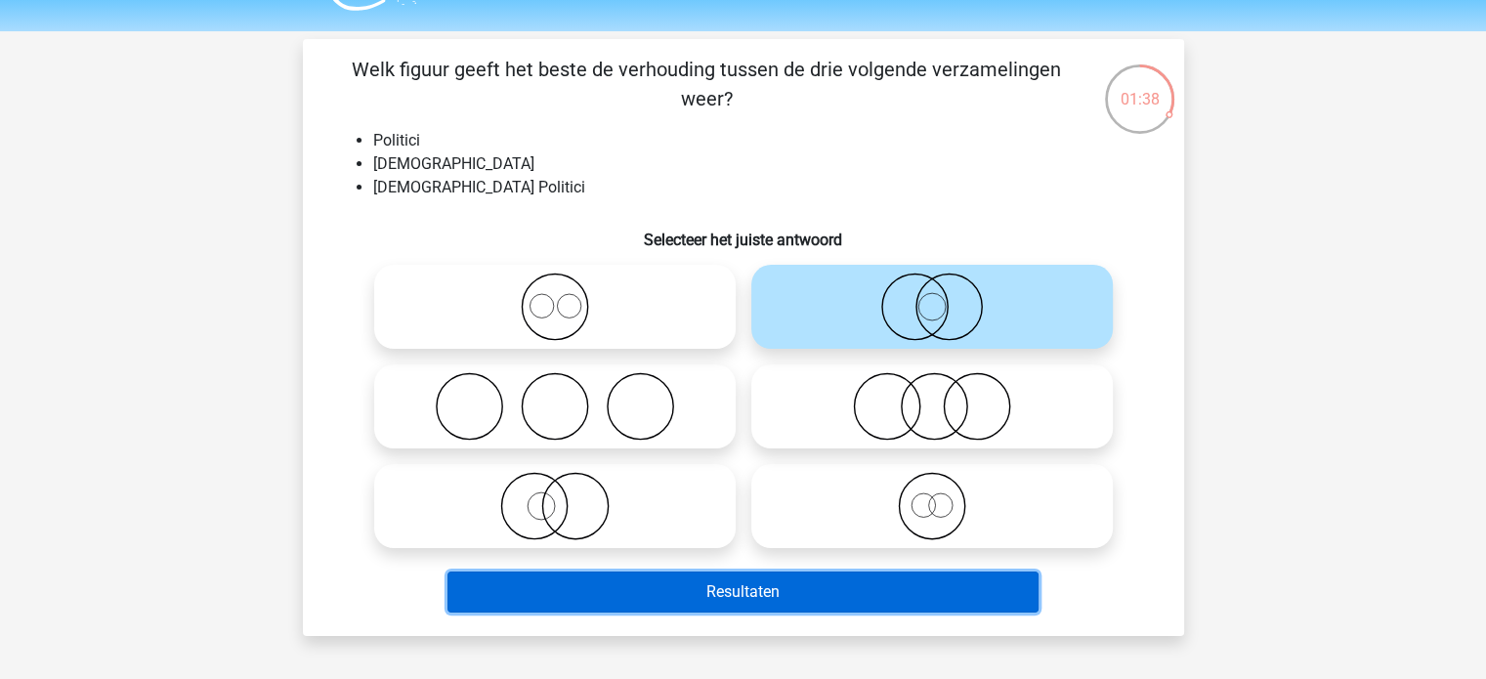
click at [900, 595] on button "Resultaten" at bounding box center [743, 592] width 591 height 41
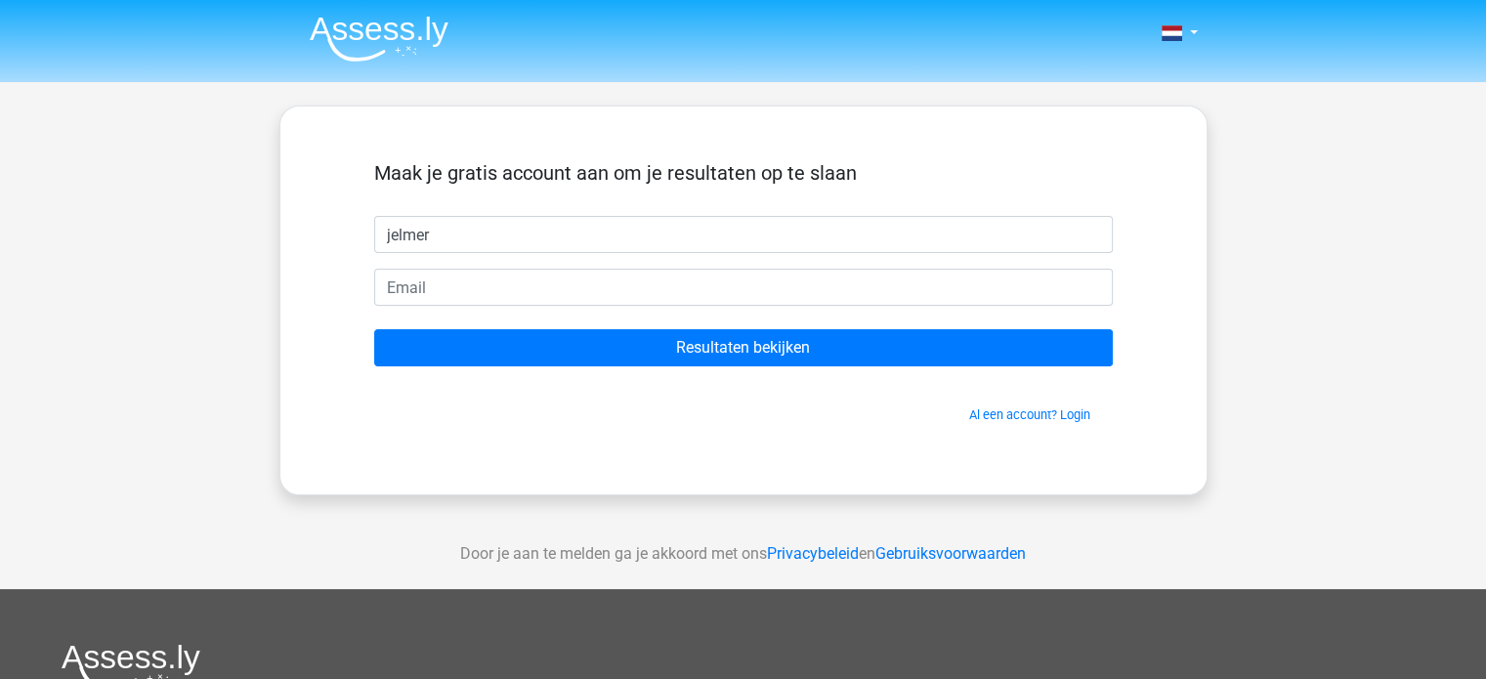
type input "jelmer"
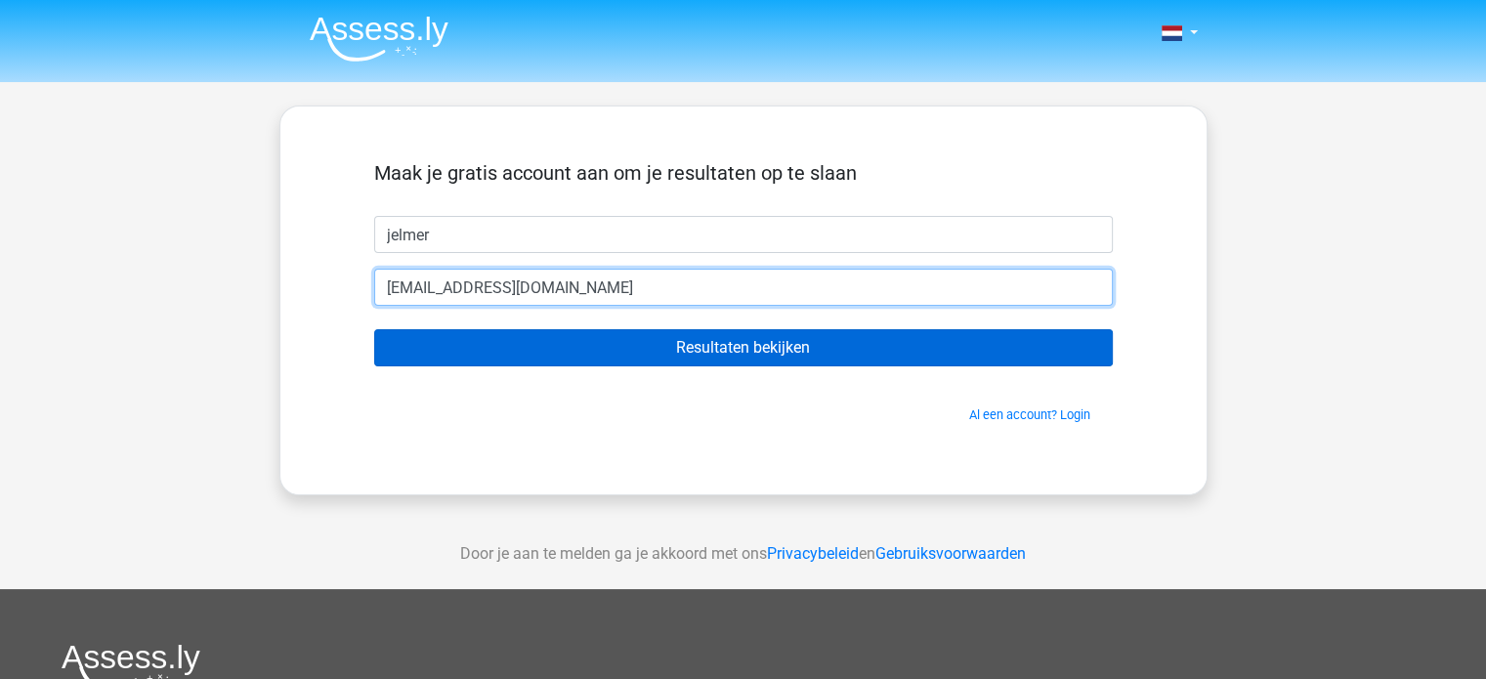
type input "jelmertevelde2@gmail.com"
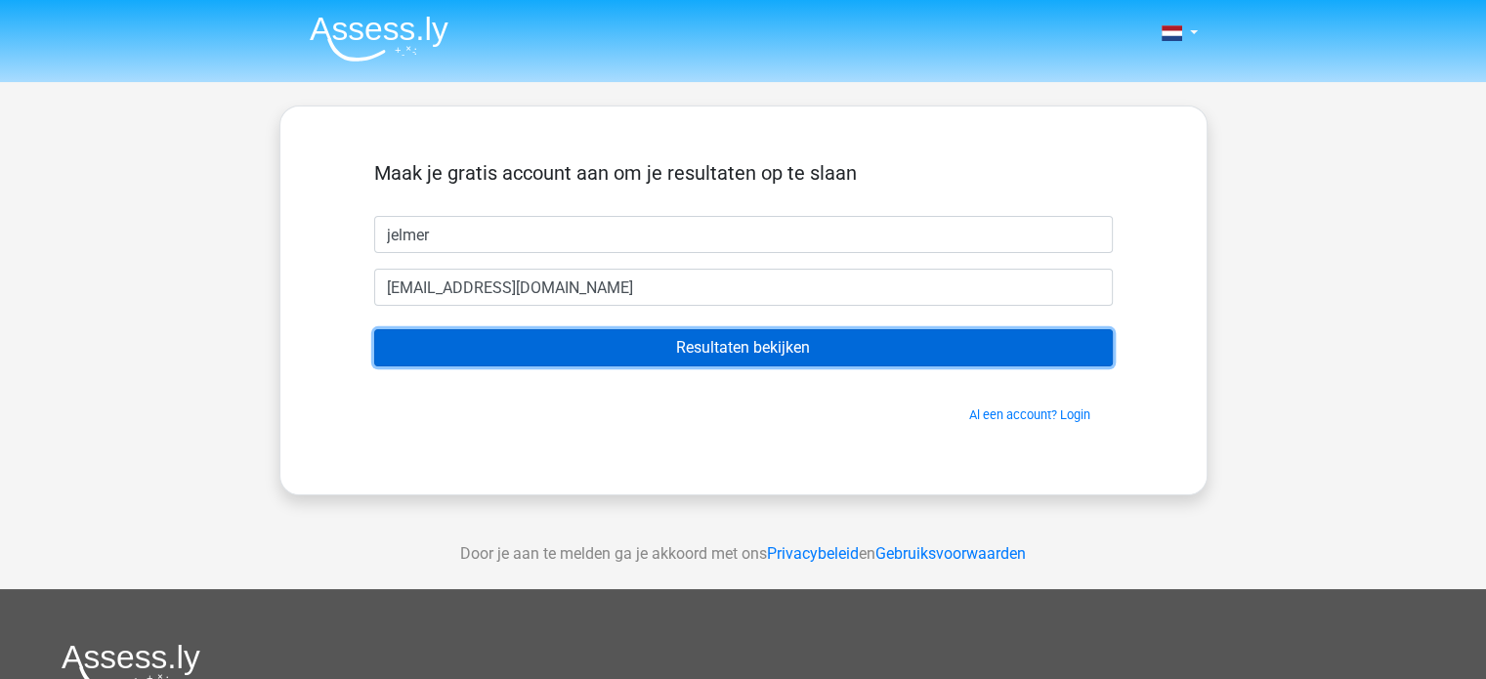
click at [680, 344] on input "Resultaten bekijken" at bounding box center [743, 347] width 739 height 37
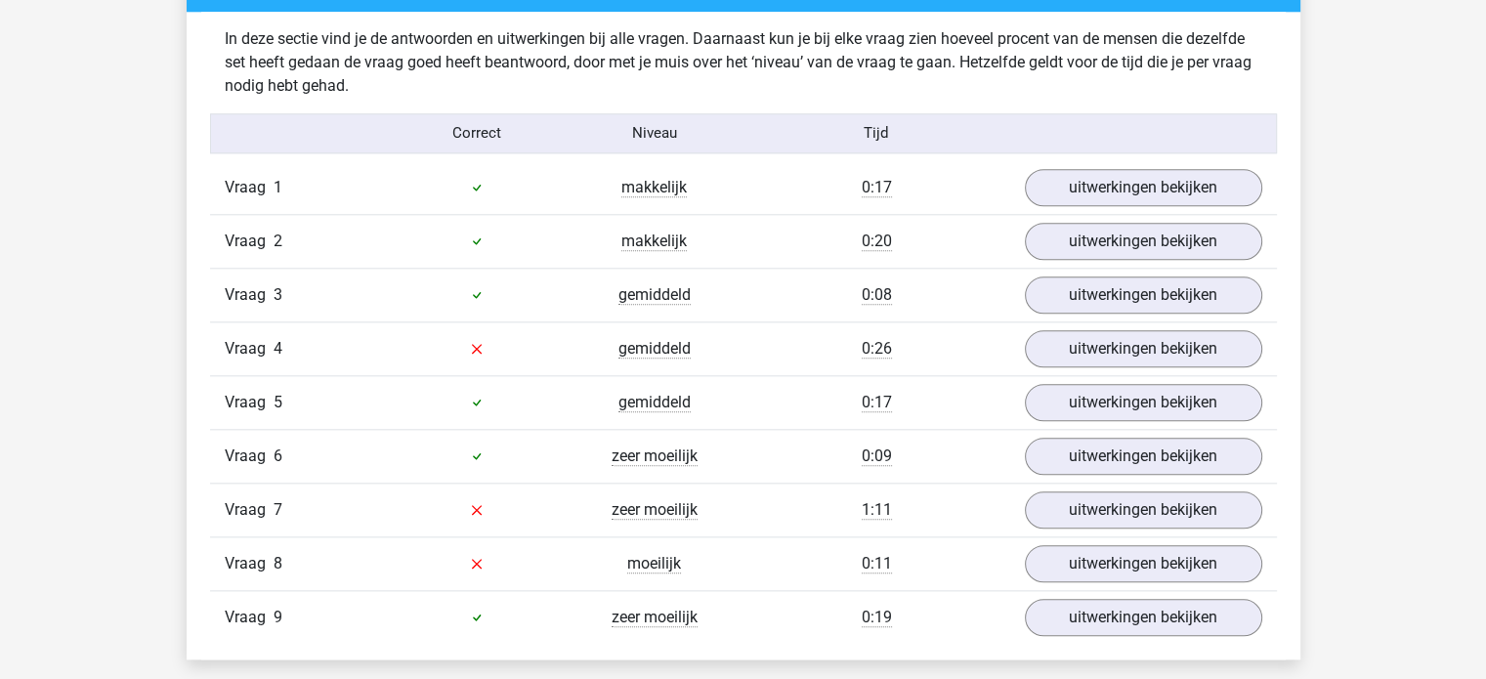
scroll to position [2068, 0]
click at [1122, 343] on link "uitwerkingen bekijken" at bounding box center [1143, 348] width 273 height 43
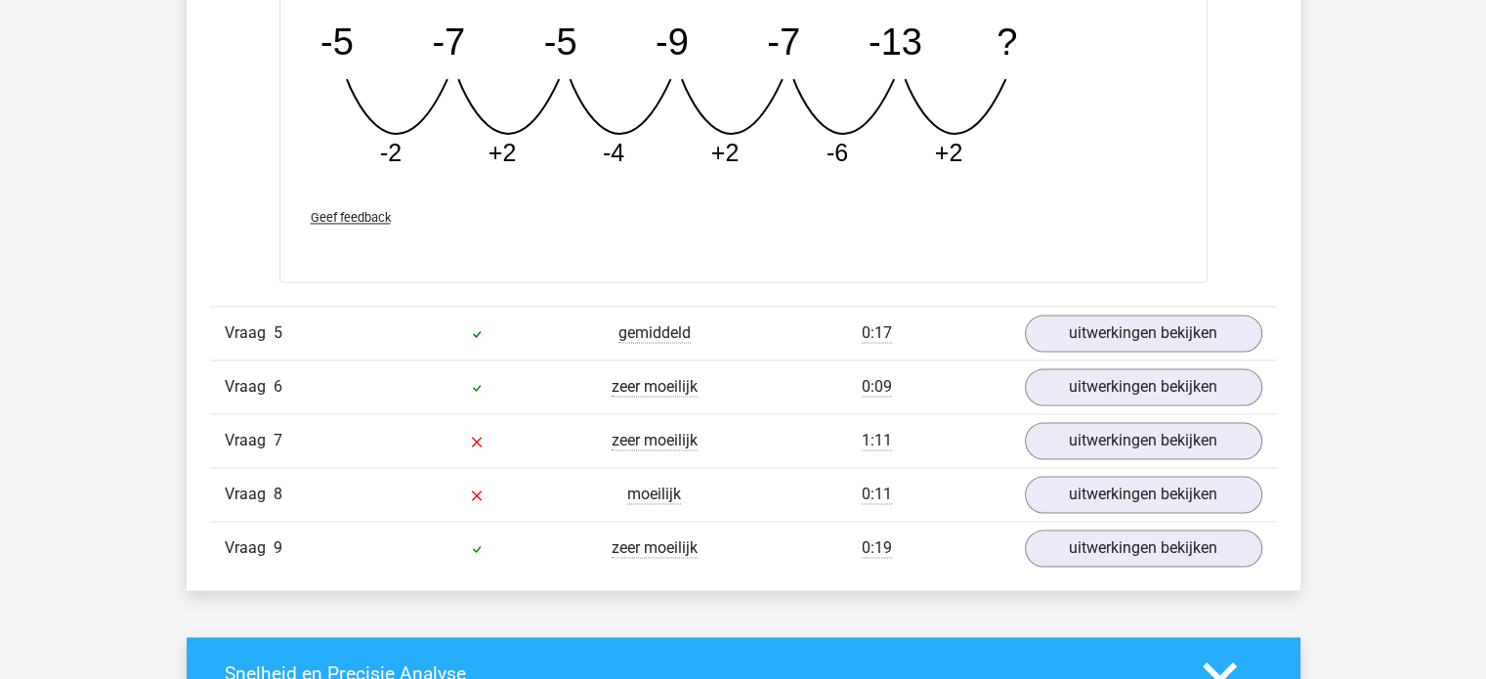
scroll to position [3037, 0]
click at [1095, 441] on link "uitwerkingen bekijken" at bounding box center [1143, 441] width 273 height 43
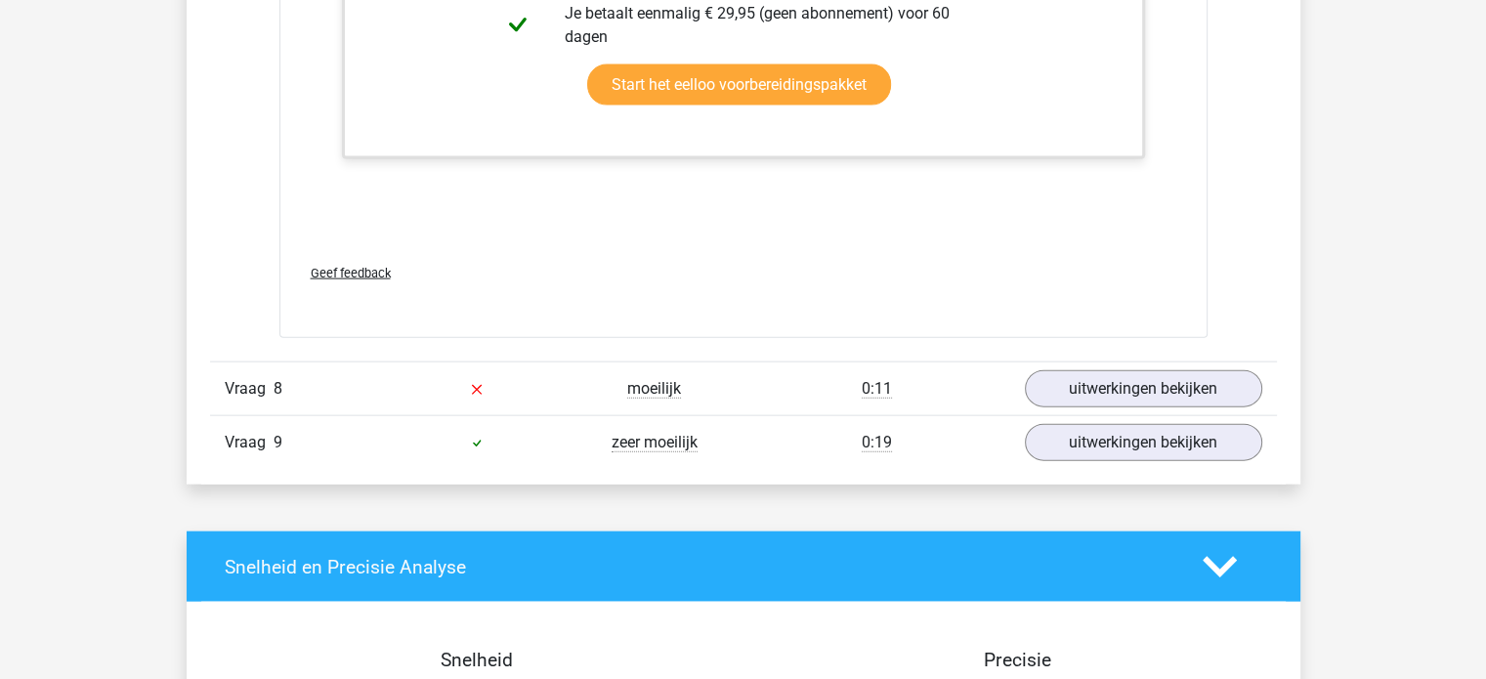
scroll to position [4335, 0]
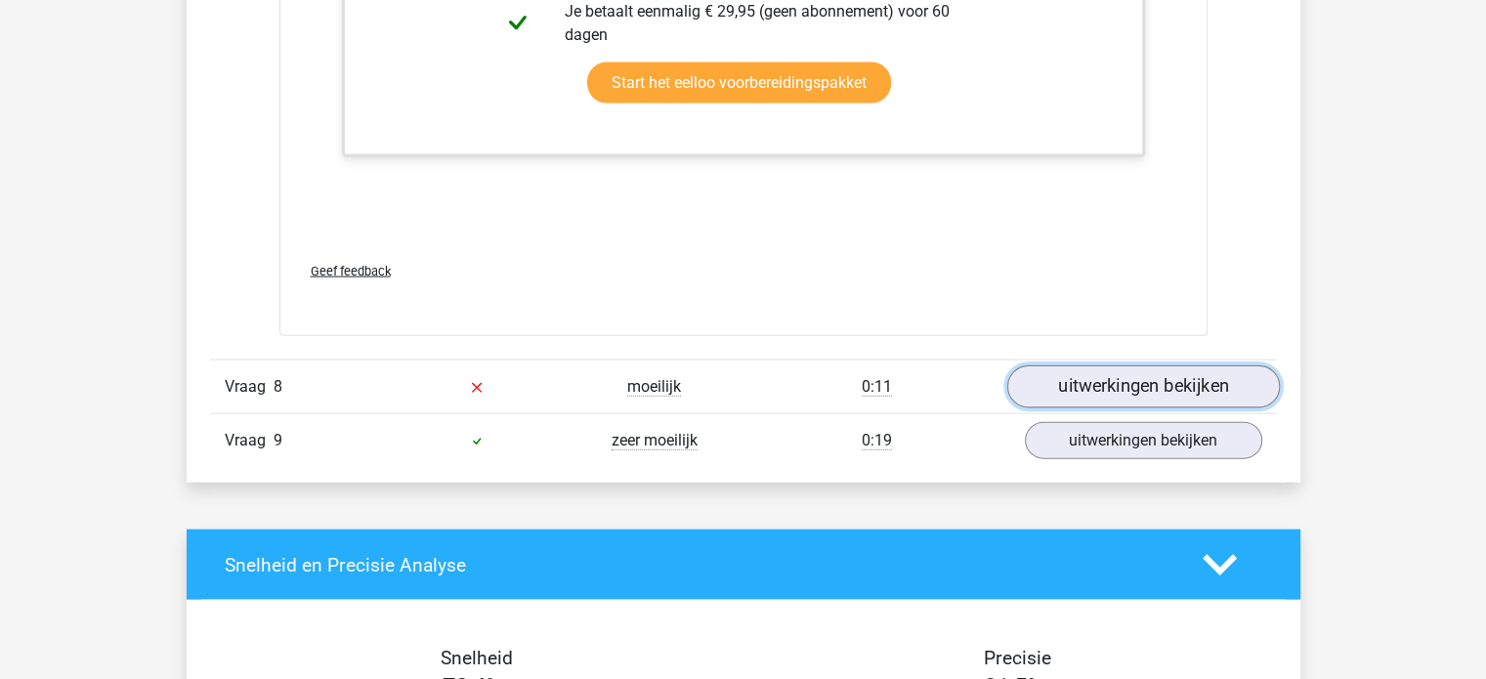
click at [1127, 386] on link "uitwerkingen bekijken" at bounding box center [1143, 386] width 273 height 43
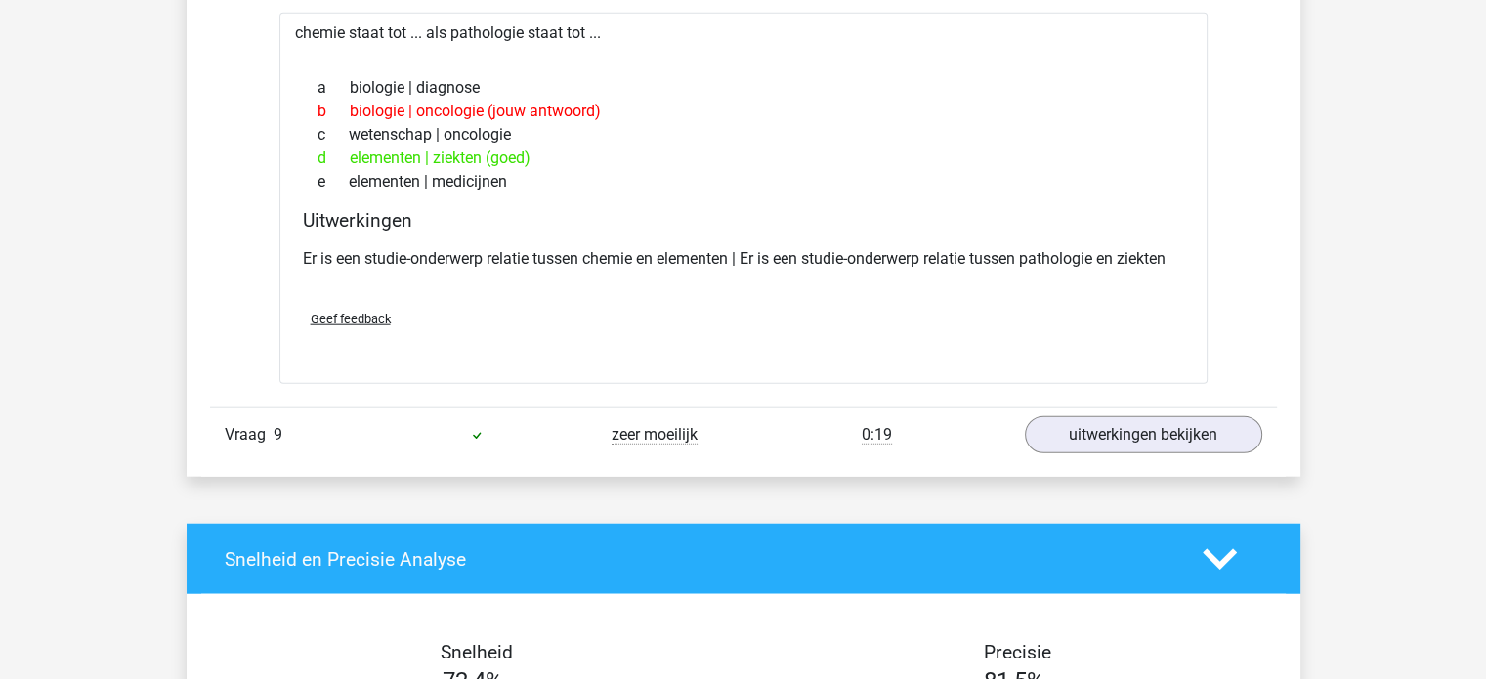
scroll to position [4761, 0]
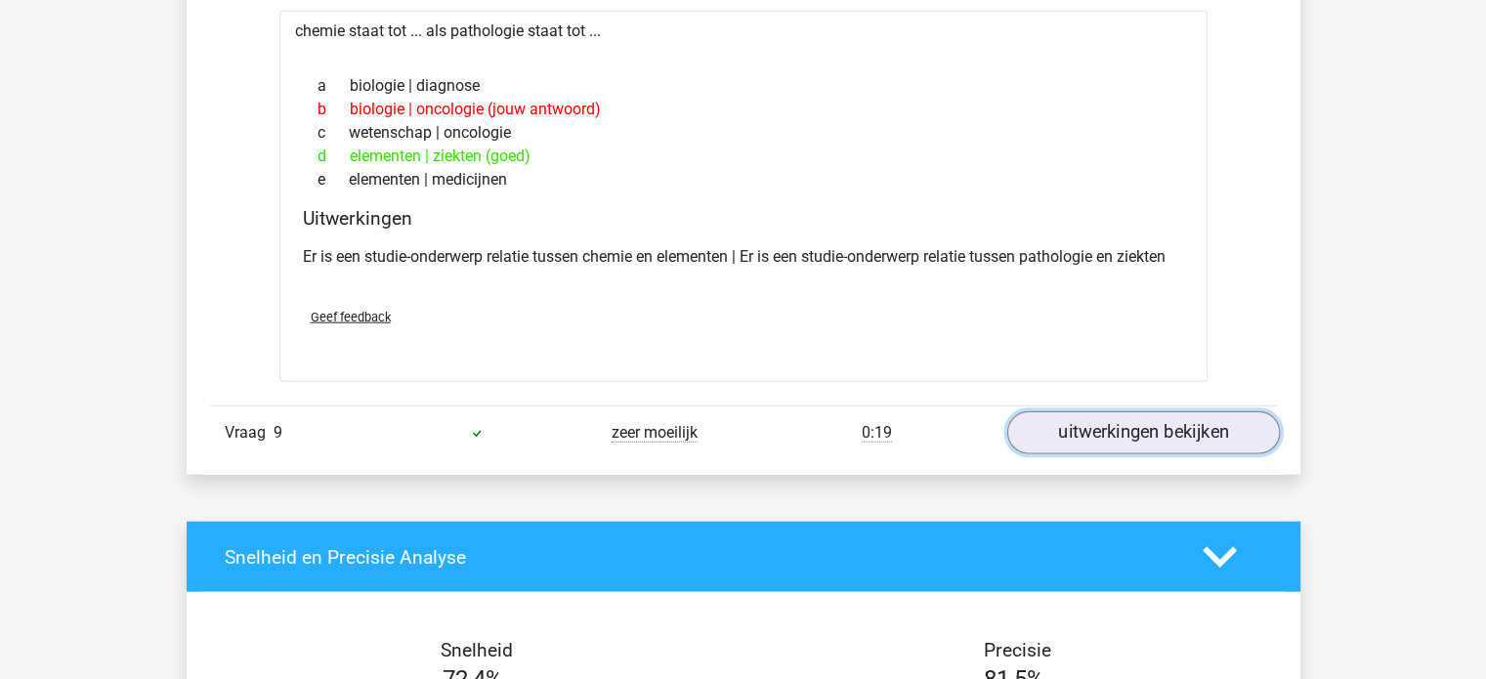
click at [1114, 416] on link "uitwerkingen bekijken" at bounding box center [1143, 432] width 273 height 43
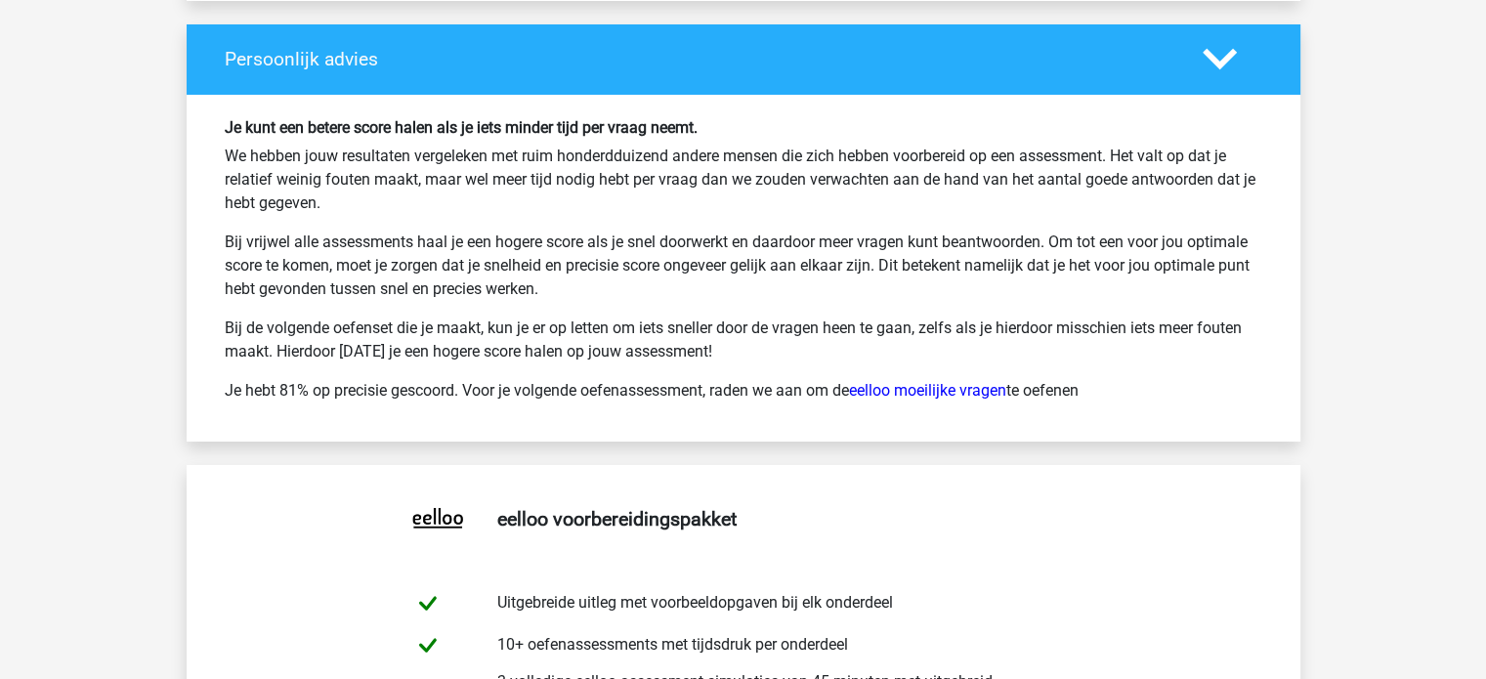
scroll to position [7180, 0]
